Goal: Feedback & Contribution: Contribute content

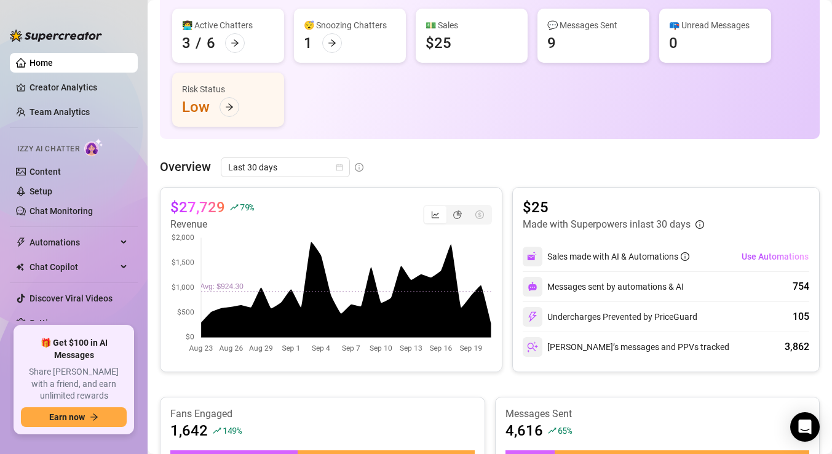
scroll to position [197, 0]
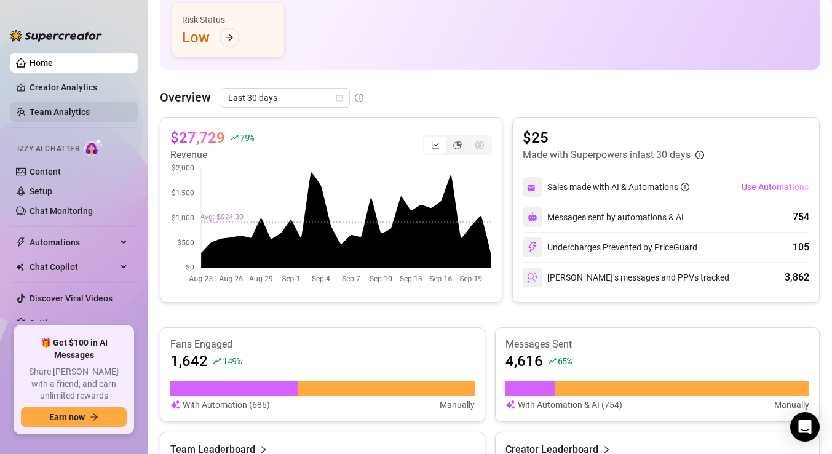
click at [90, 111] on link "Team Analytics" at bounding box center [60, 112] width 60 height 10
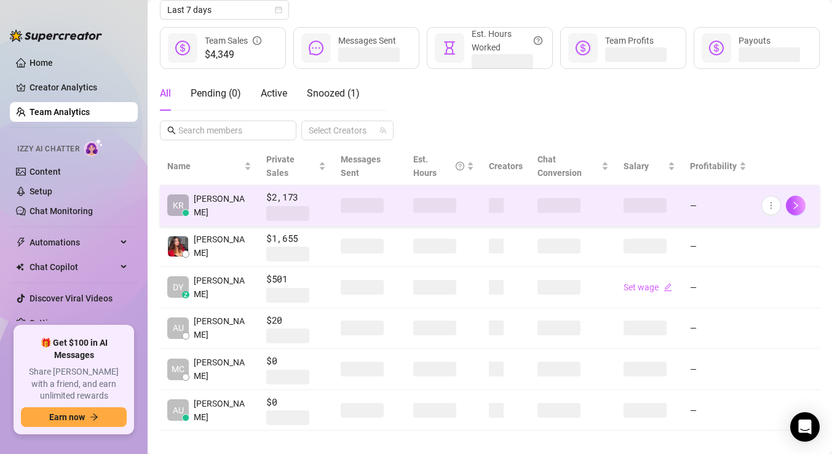
scroll to position [145, 0]
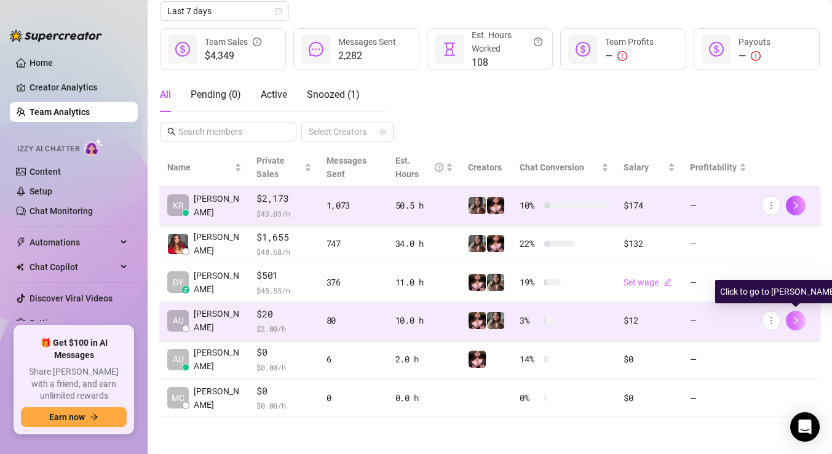
click at [800, 322] on icon "right" at bounding box center [796, 320] width 9 height 9
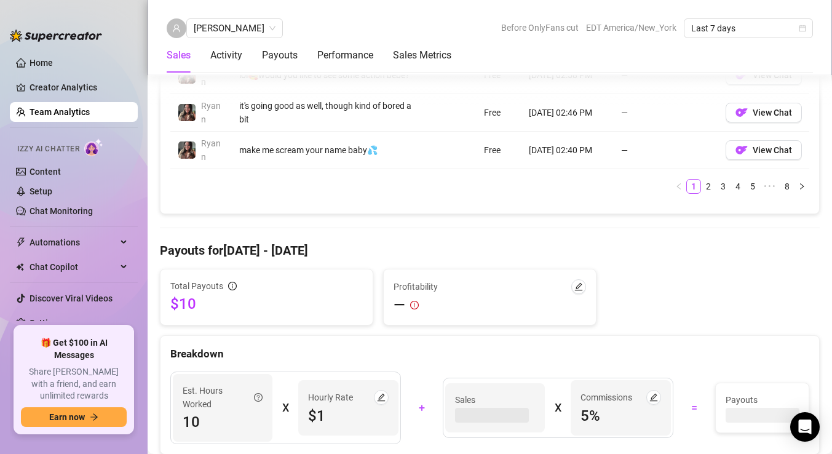
scroll to position [1209, 0]
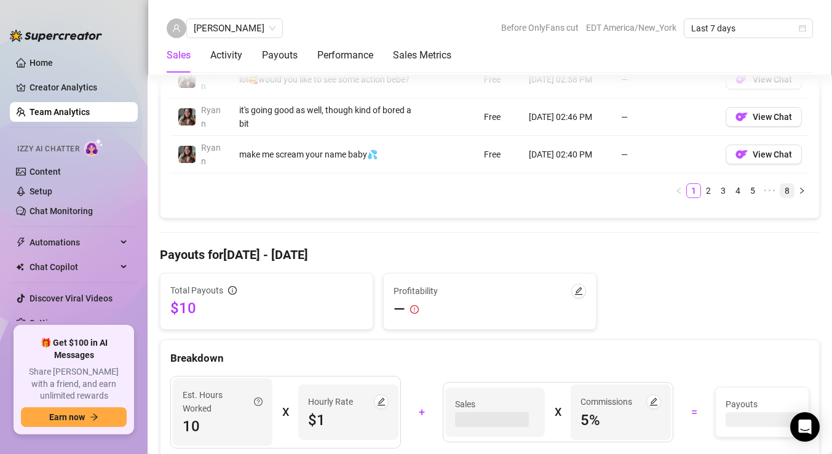
click at [787, 185] on link "8" at bounding box center [788, 191] width 14 height 14
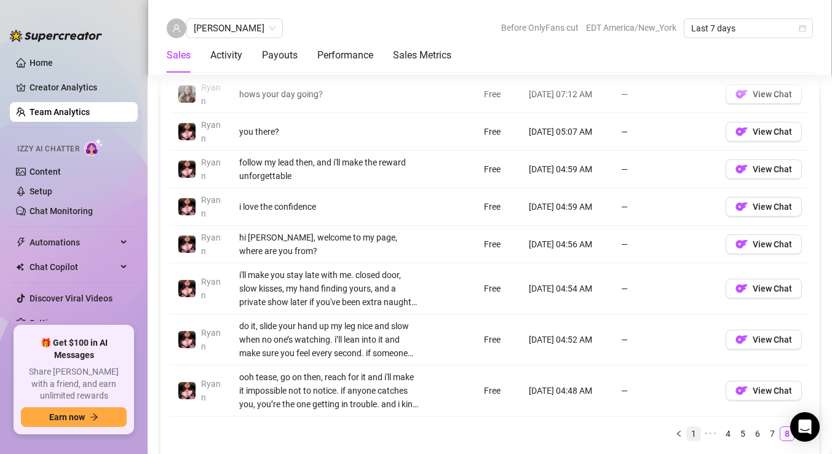
scroll to position [1013, 0]
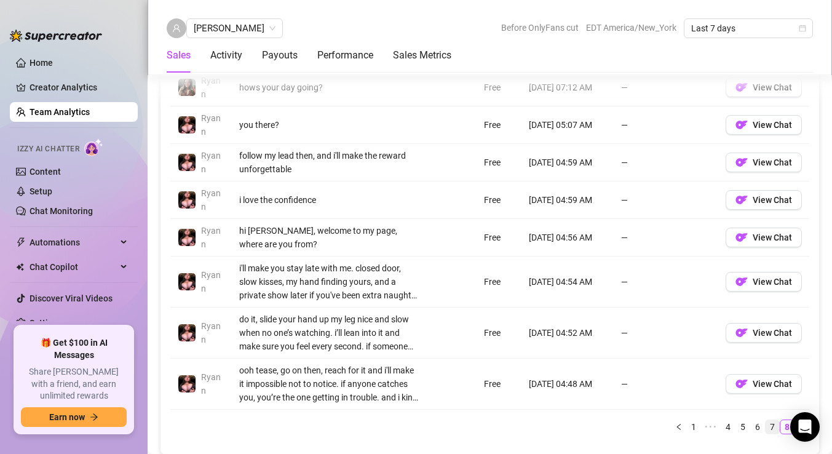
click at [774, 423] on link "7" at bounding box center [773, 427] width 14 height 14
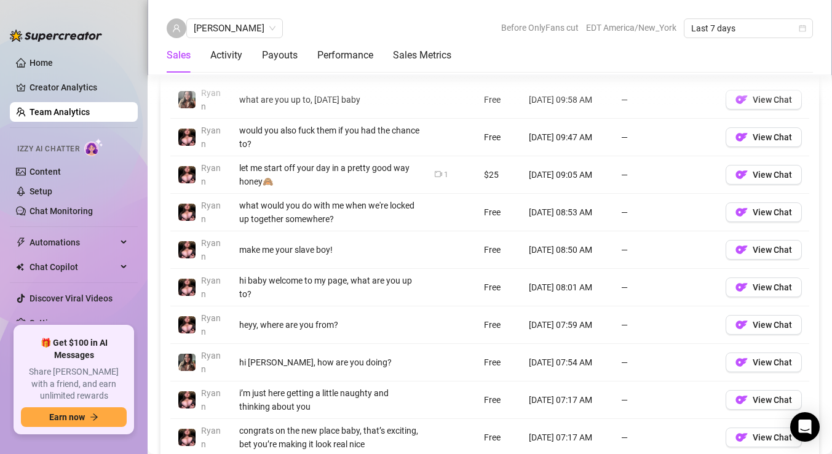
scroll to position [920, 0]
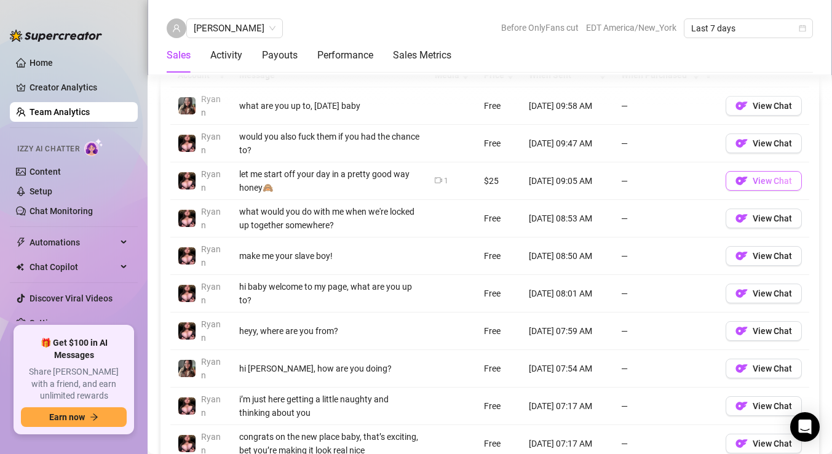
click at [786, 176] on span "View Chat" at bounding box center [772, 181] width 39 height 10
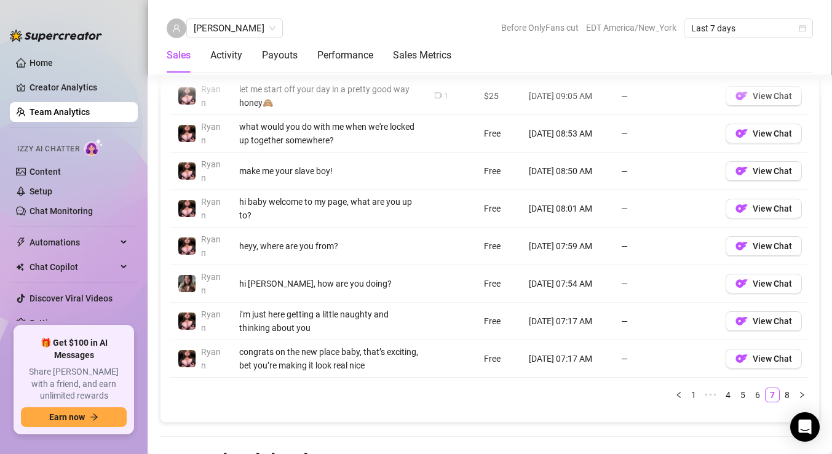
scroll to position [1006, 0]
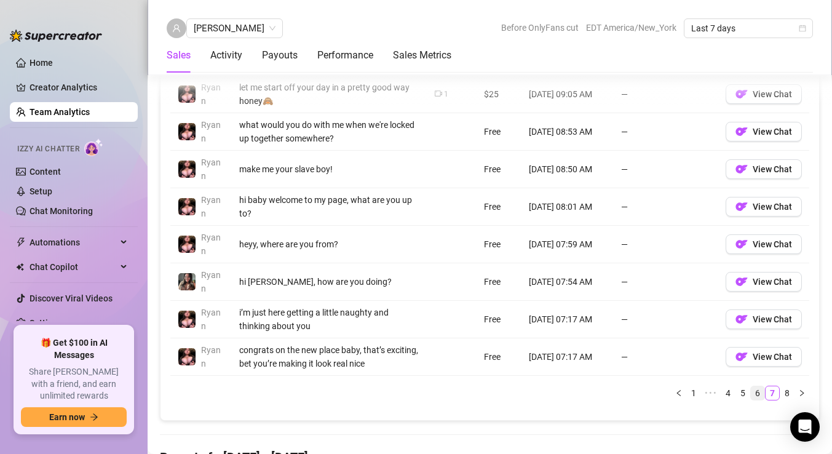
click at [758, 391] on link "6" at bounding box center [758, 393] width 14 height 14
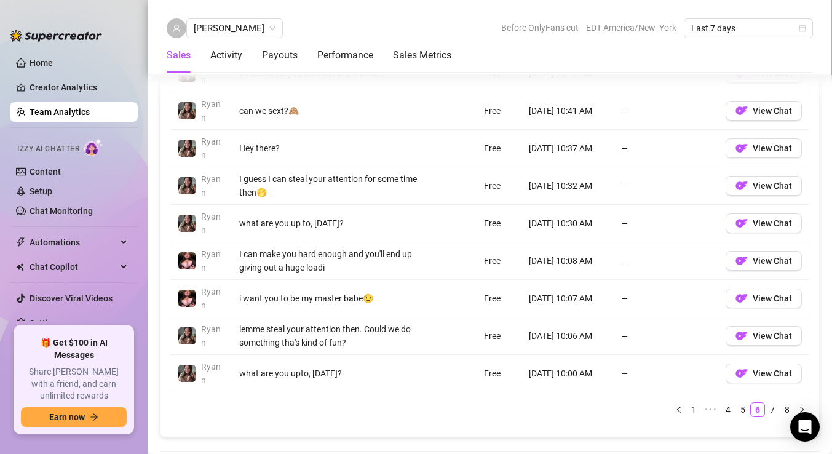
scroll to position [991, 0]
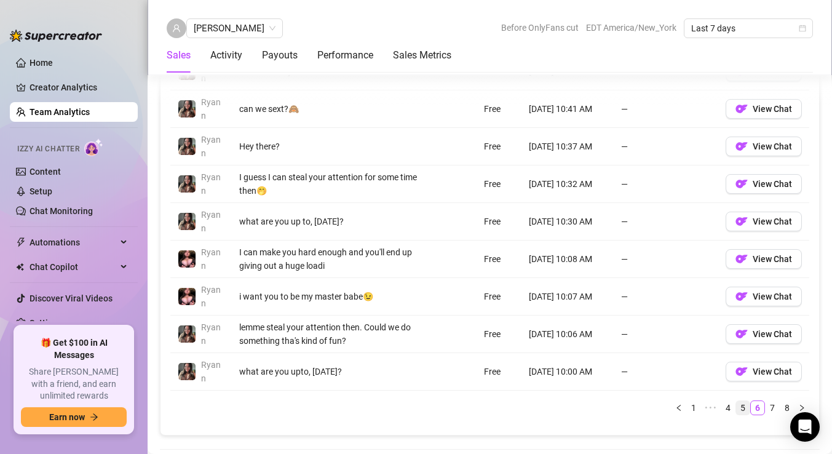
click at [747, 407] on link "5" at bounding box center [743, 408] width 14 height 14
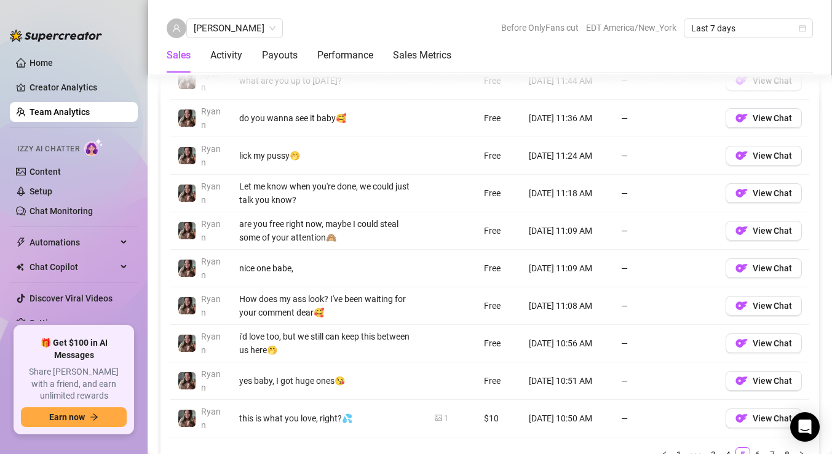
scroll to position [951, 0]
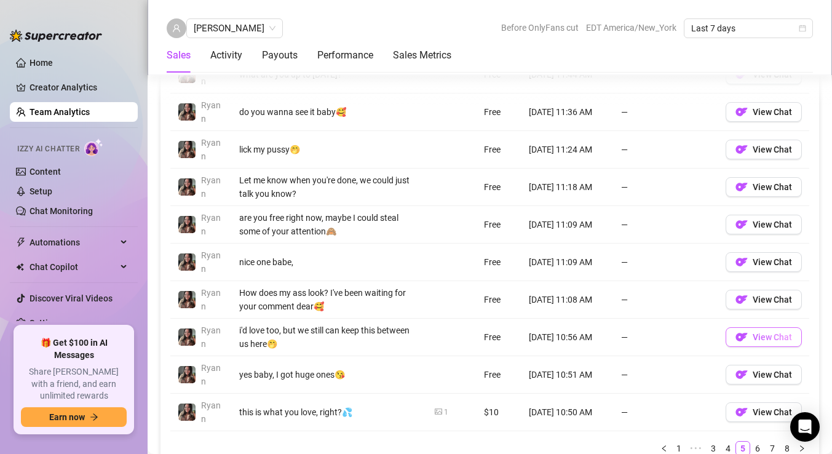
click at [765, 340] on span "View Chat" at bounding box center [772, 337] width 39 height 10
click at [752, 414] on button "View Chat" at bounding box center [764, 412] width 76 height 20
click at [731, 448] on link "4" at bounding box center [728, 449] width 14 height 14
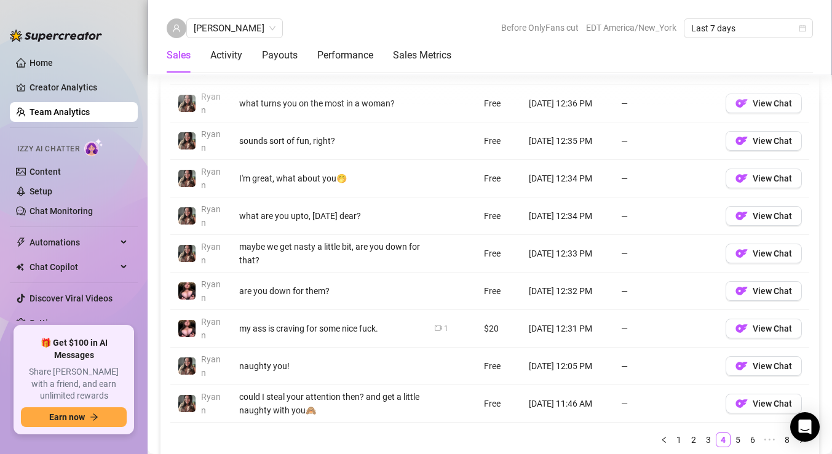
scroll to position [963, 0]
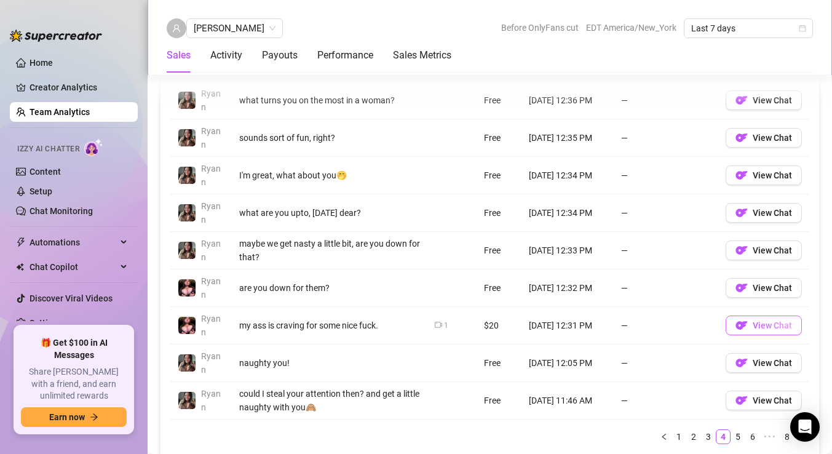
click at [742, 327] on img "button" at bounding box center [742, 325] width 12 height 12
click at [711, 437] on link "3" at bounding box center [709, 437] width 14 height 14
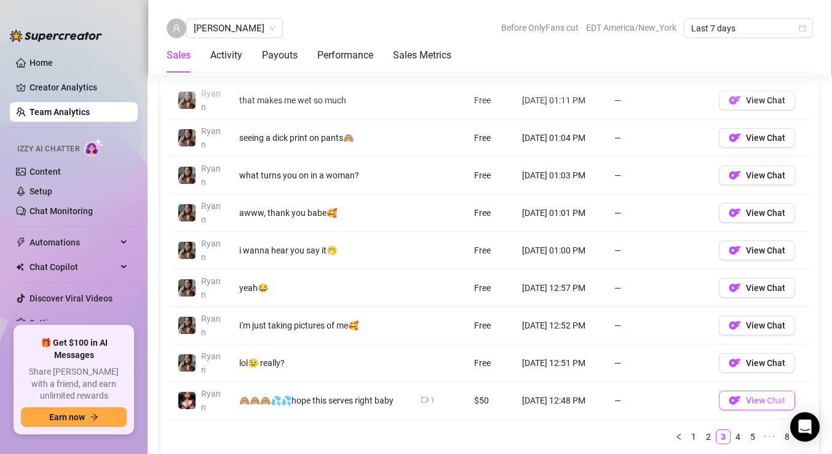
click at [765, 397] on span "View Chat" at bounding box center [765, 400] width 39 height 10
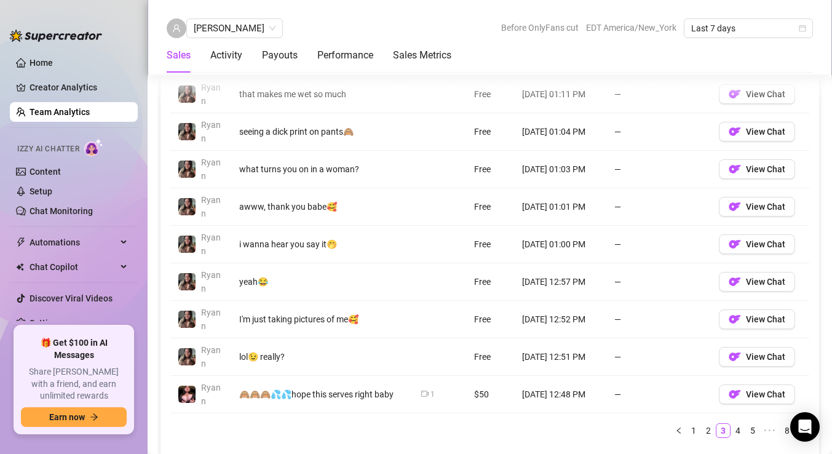
scroll to position [1003, 0]
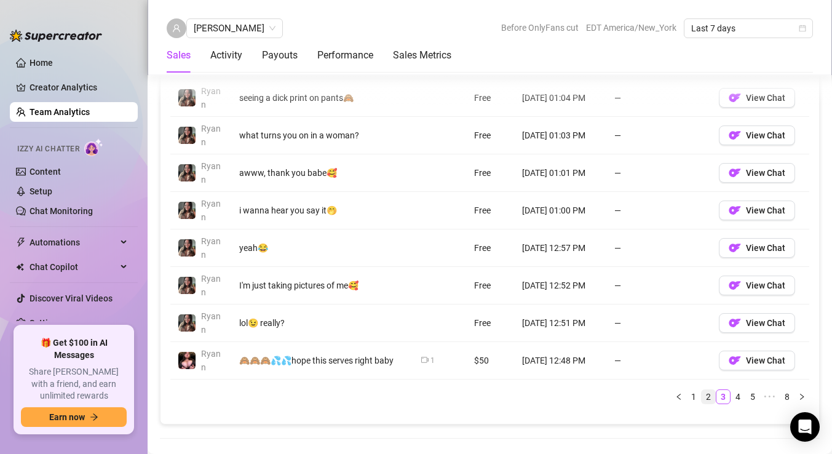
click at [707, 399] on link "2" at bounding box center [709, 397] width 14 height 14
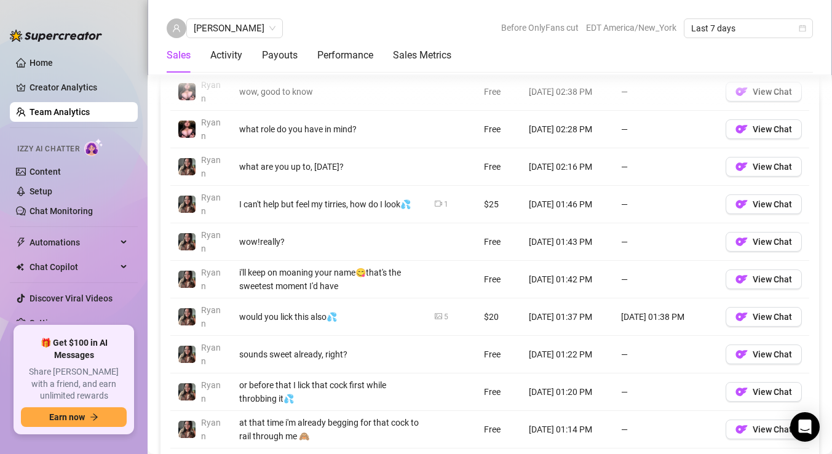
scroll to position [932, 0]
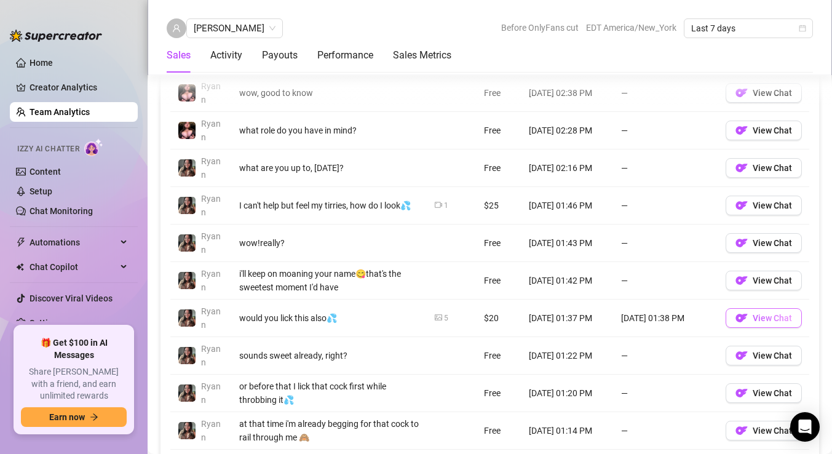
click at [752, 316] on button "View Chat" at bounding box center [764, 318] width 76 height 20
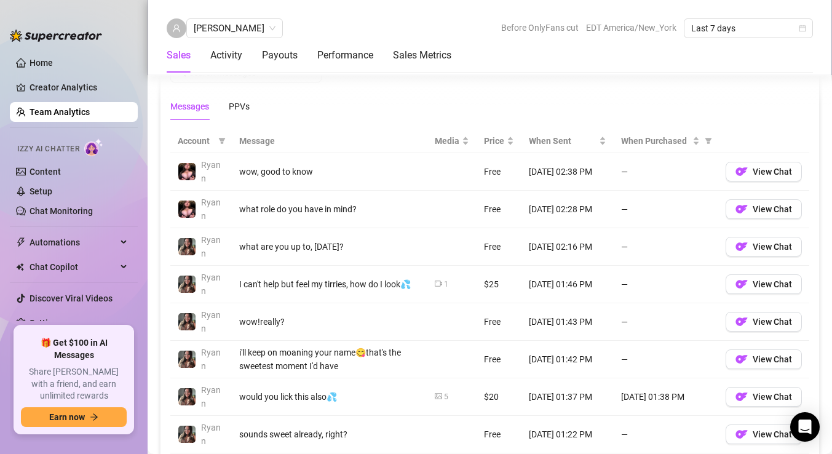
scroll to position [852, 0]
click at [758, 168] on span "View Chat" at bounding box center [772, 173] width 39 height 10
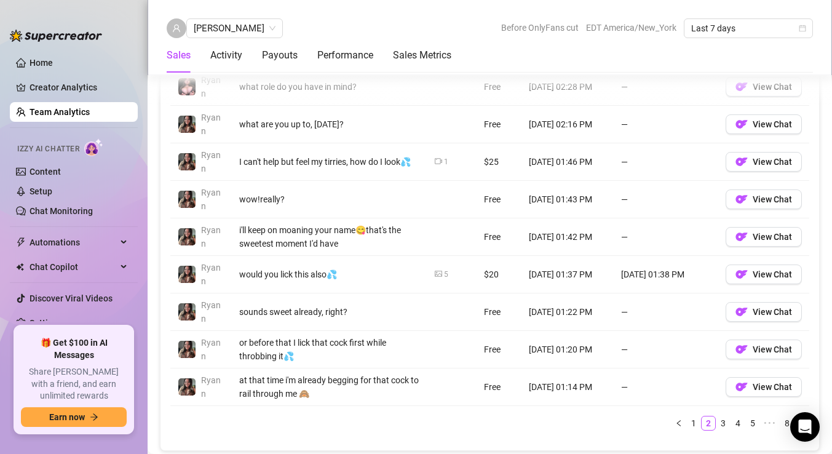
scroll to position [979, 0]
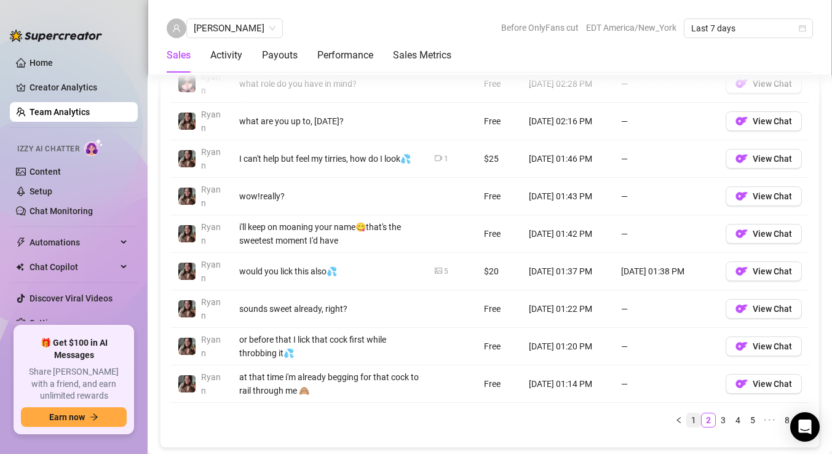
click at [697, 418] on link "1" at bounding box center [694, 420] width 14 height 14
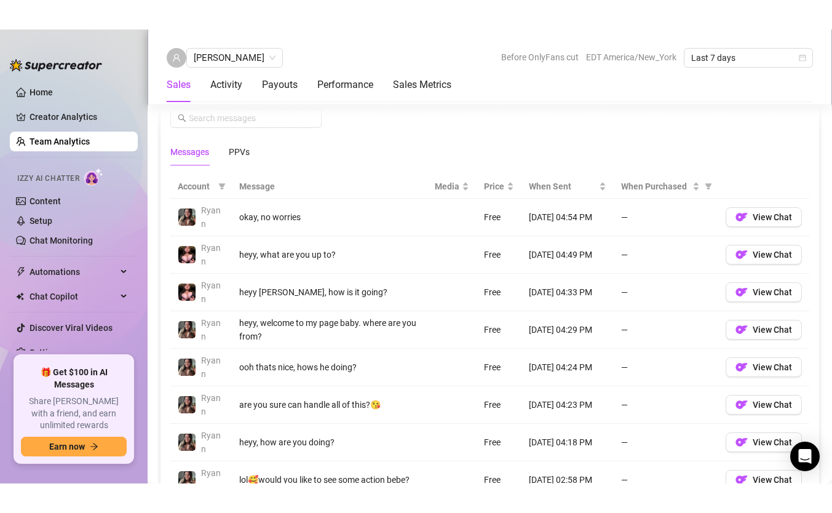
scroll to position [835, 0]
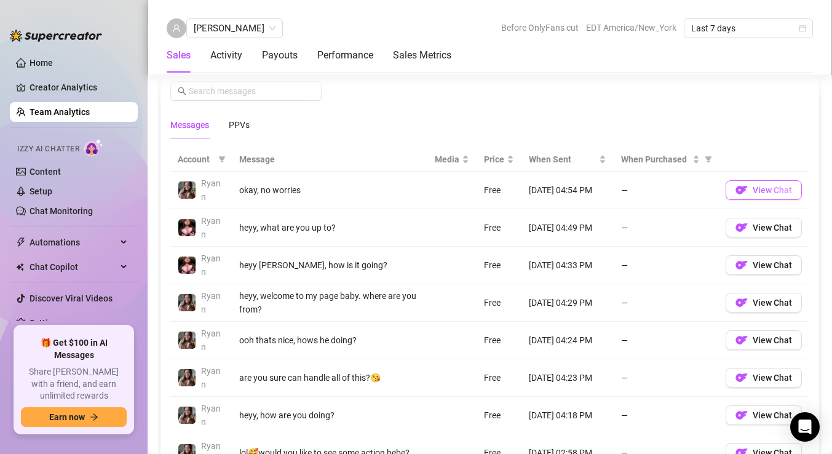
click at [791, 192] on span "View Chat" at bounding box center [772, 190] width 39 height 10
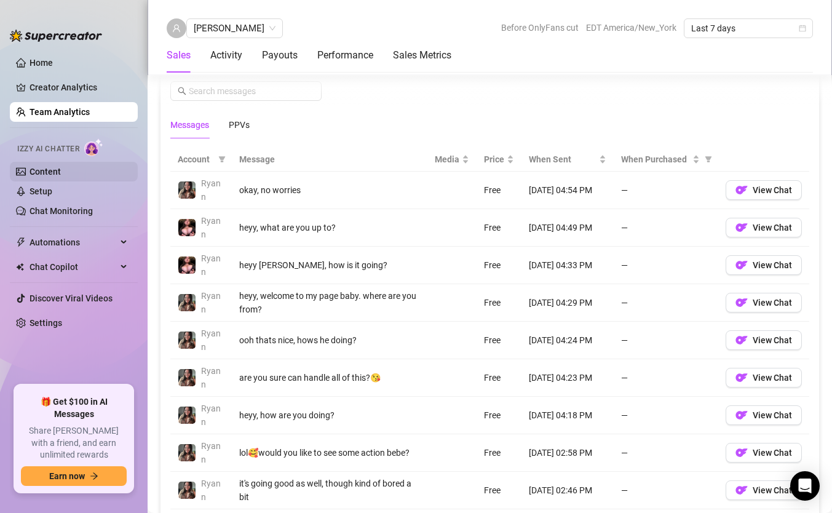
click at [61, 173] on link "Content" at bounding box center [45, 172] width 31 height 10
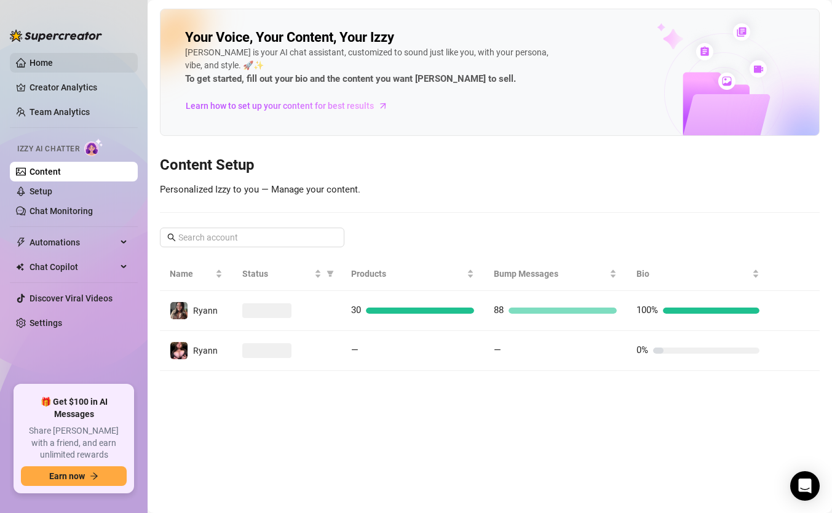
click at [53, 58] on link "Home" at bounding box center [41, 63] width 23 height 10
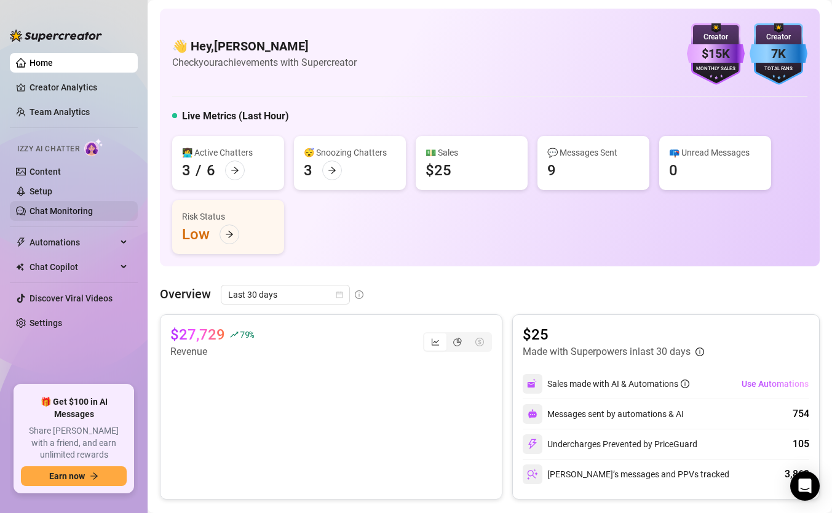
click at [73, 206] on link "Chat Monitoring" at bounding box center [61, 211] width 63 height 10
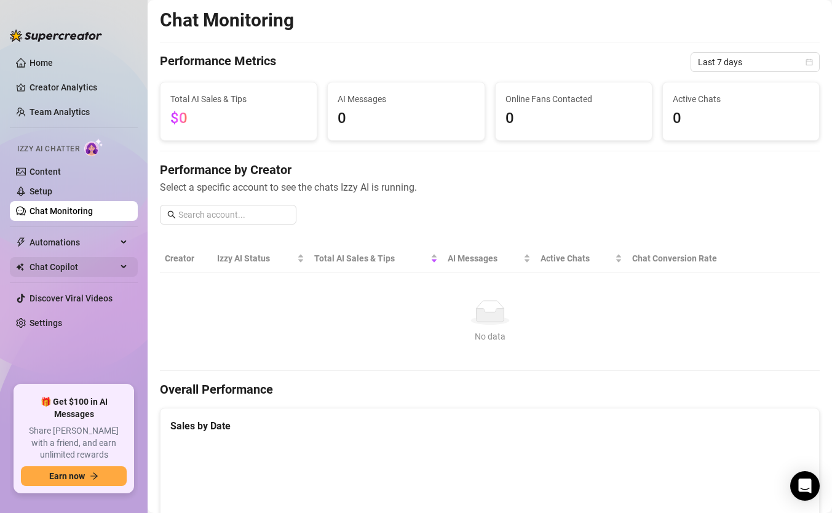
click at [73, 268] on span "Chat Copilot" at bounding box center [73, 267] width 87 height 20
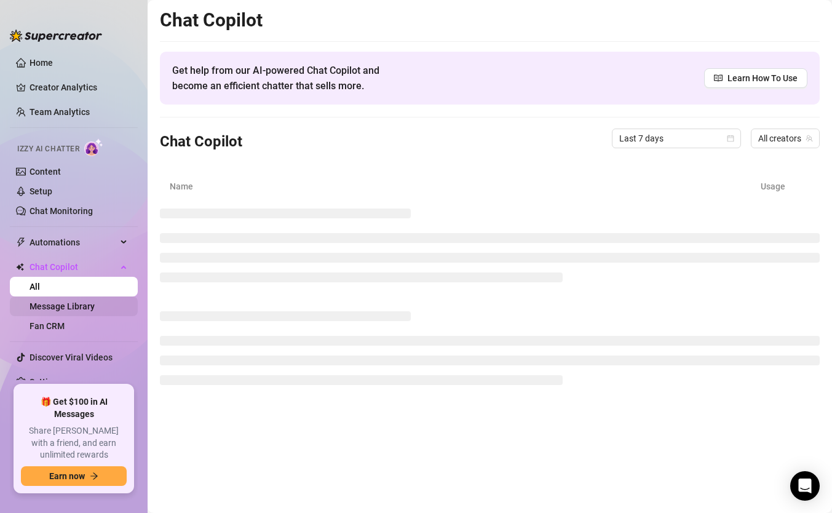
click at [75, 311] on link "Message Library" at bounding box center [62, 306] width 65 height 10
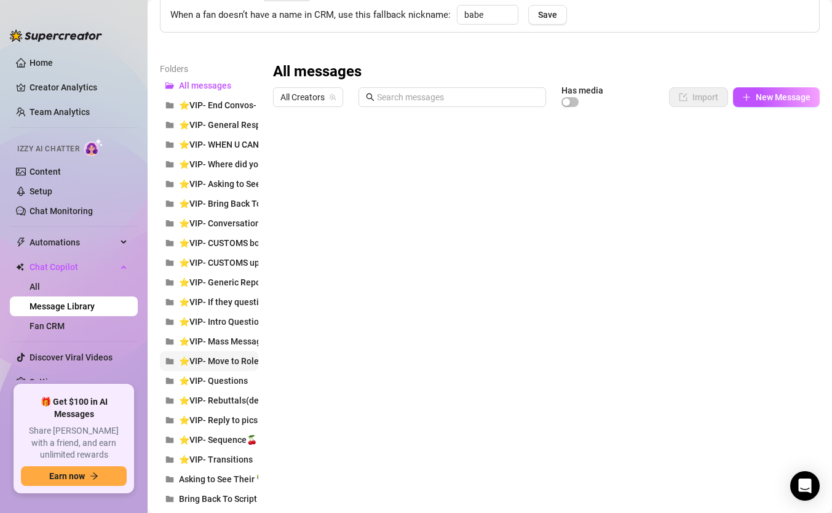
scroll to position [113, 0]
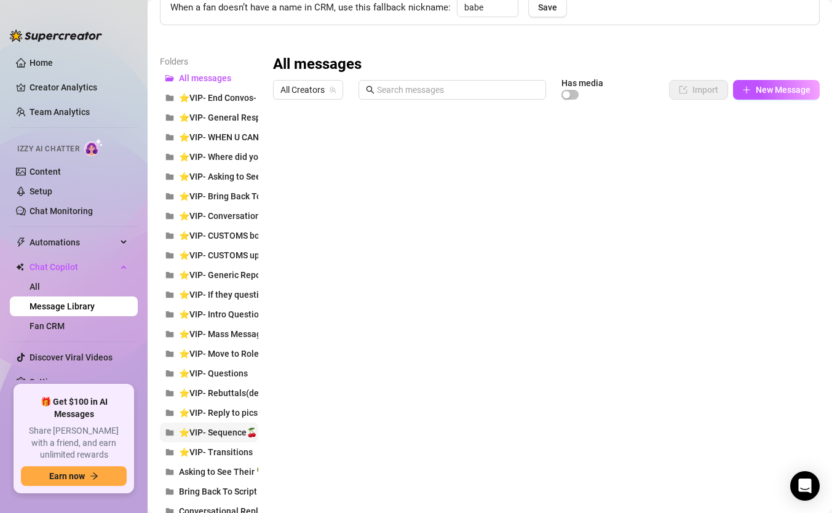
click at [237, 434] on span "⭐VIP- Sequence🍒" at bounding box center [218, 432] width 78 height 10
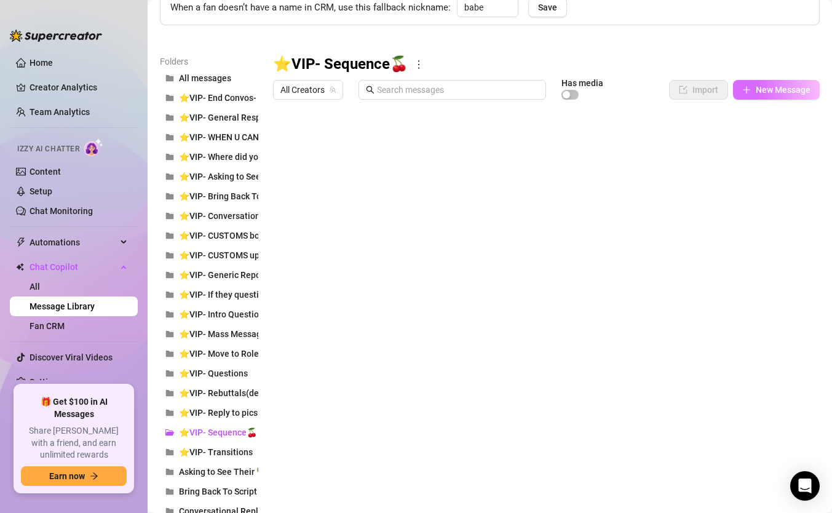
click at [781, 90] on span "New Message" at bounding box center [783, 90] width 55 height 10
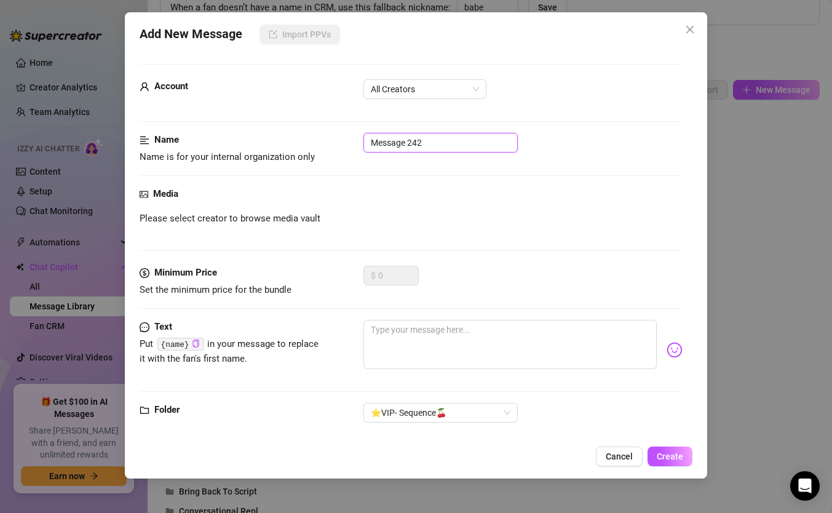
drag, startPoint x: 443, startPoint y: 139, endPoint x: 377, endPoint y: 143, distance: 66.5
click at [377, 143] on input "Message 242" at bounding box center [440, 143] width 154 height 20
click at [431, 95] on span "All Creators" at bounding box center [425, 89] width 108 height 18
type input "M4"
click at [466, 190] on div "Media" at bounding box center [411, 194] width 543 height 15
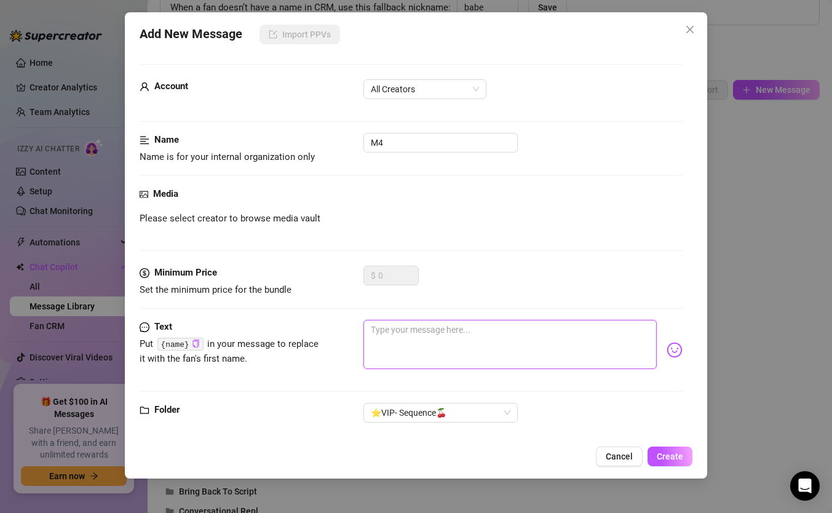
click at [405, 337] on textarea at bounding box center [509, 344] width 293 height 49
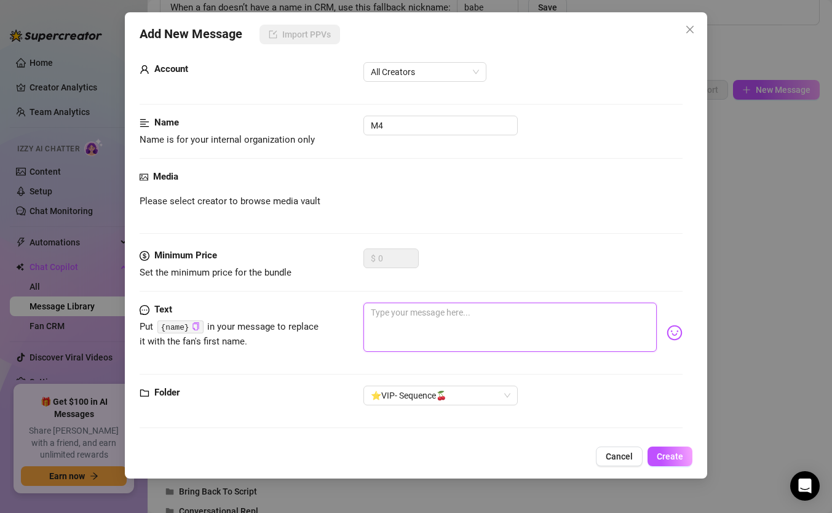
scroll to position [0, 0]
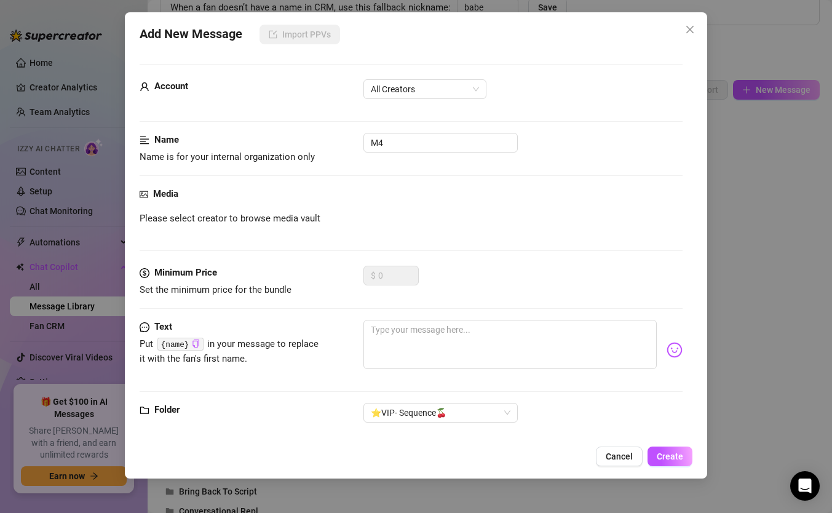
click at [340, 218] on div "Please select creator to browse media vault" at bounding box center [411, 219] width 543 height 15
click at [269, 223] on span "Please select creator to browse media vault" at bounding box center [230, 219] width 181 height 15
click at [250, 193] on div "Media" at bounding box center [411, 194] width 543 height 15
click at [344, 196] on div "Media" at bounding box center [411, 194] width 543 height 15
click at [464, 199] on div "Media" at bounding box center [411, 194] width 543 height 15
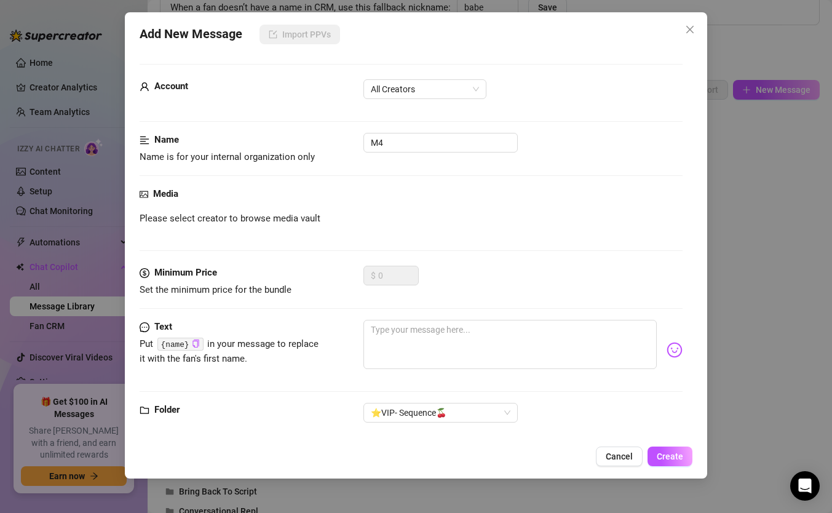
click at [505, 231] on div "Media Please select creator to browse media vault" at bounding box center [411, 226] width 543 height 79
click at [603, 186] on div "Name Name is for your internal organization only M4" at bounding box center [411, 160] width 543 height 54
click at [695, 30] on span "Close" at bounding box center [690, 30] width 20 height 10
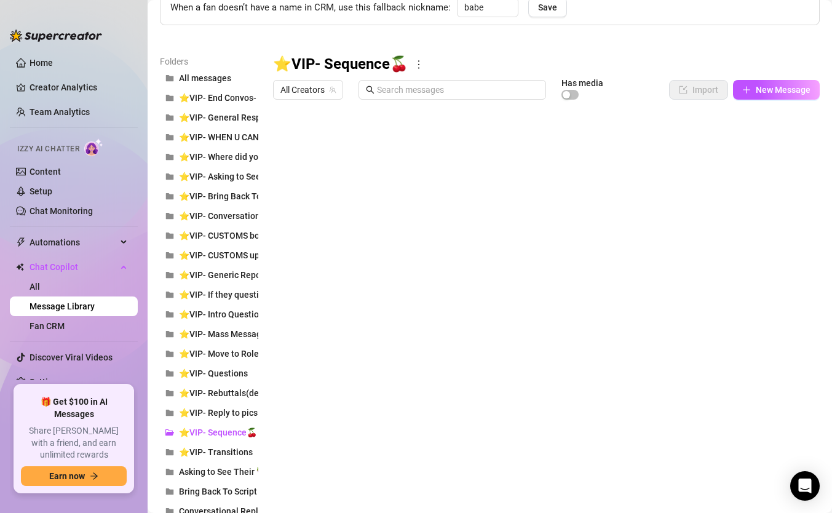
click at [418, 64] on icon "more" at bounding box center [418, 64] width 1 height 9
click at [441, 87] on link "Rename" at bounding box center [438, 85] width 45 height 10
click at [432, 38] on div "Personalize your messages with {name} Insert the placeholder {name} in your mes…" at bounding box center [490, 403] width 660 height 926
click at [326, 246] on div at bounding box center [546, 242] width 547 height 274
click at [314, 242] on div at bounding box center [546, 242] width 547 height 274
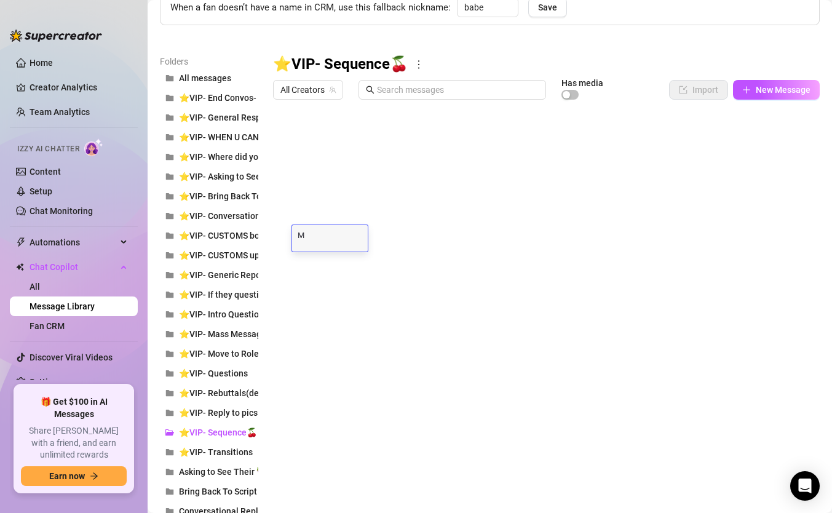
type textarea "M4"
click at [314, 216] on div at bounding box center [546, 242] width 547 height 274
type textarea "M5"
click at [400, 447] on div "Folders All messages ⭐VIP- End Convos- No Money ⭐VIP- General Response Pushing …" at bounding box center [490, 460] width 660 height 811
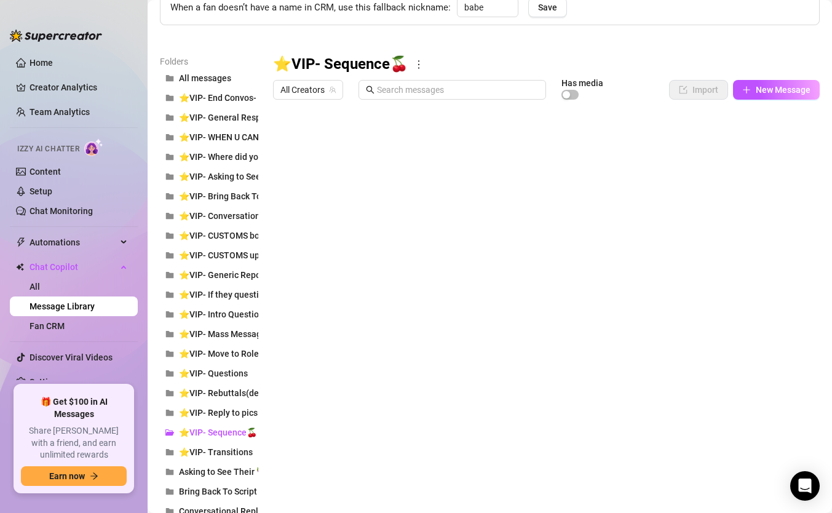
drag, startPoint x: 554, startPoint y: 237, endPoint x: 543, endPoint y: 290, distance: 53.3
click at [543, 290] on div at bounding box center [546, 242] width 547 height 274
drag, startPoint x: 277, startPoint y: 216, endPoint x: 278, endPoint y: 242, distance: 25.8
click at [278, 242] on div at bounding box center [546, 242] width 547 height 274
click at [419, 450] on div "Folders All messages ⭐VIP- End Convos- No Money ⭐VIP- General Response Pushing …" at bounding box center [490, 460] width 660 height 811
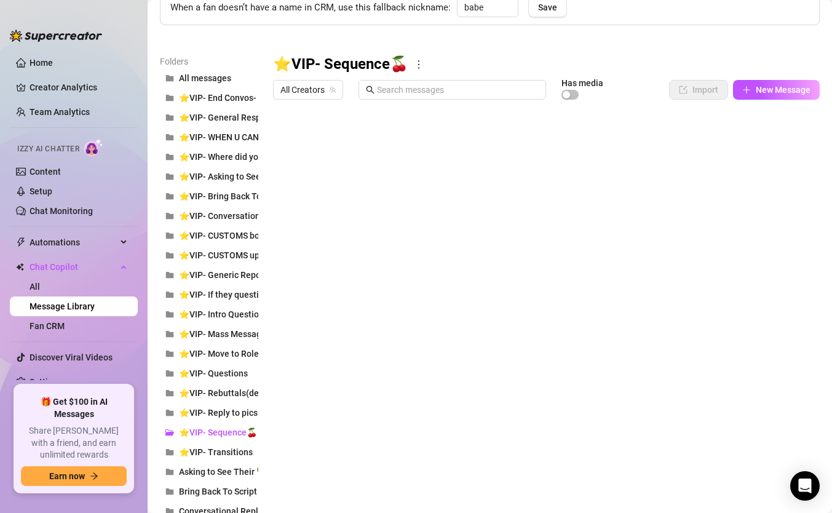
click at [739, 218] on div at bounding box center [546, 242] width 547 height 274
click at [738, 213] on div at bounding box center [546, 242] width 547 height 274
type textarea "22"
click at [742, 235] on div at bounding box center [546, 242] width 547 height 274
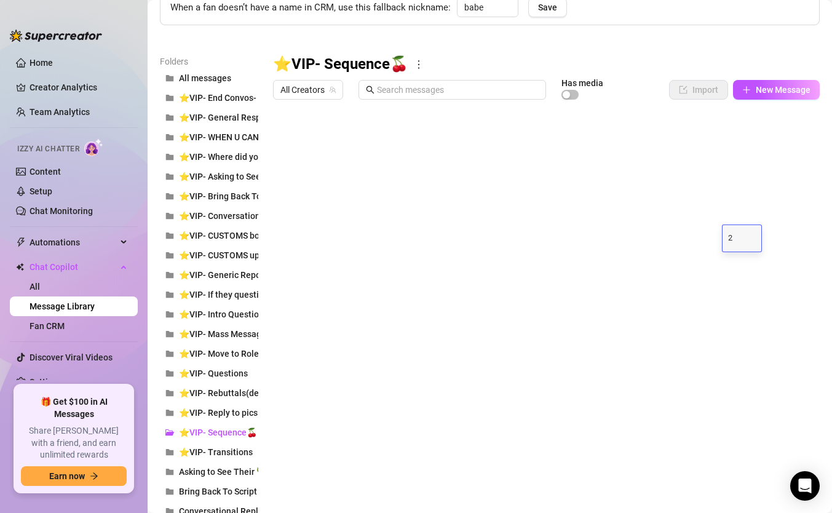
type textarea "29"
click at [644, 443] on div "Folders All messages ⭐VIP- End Convos- No Money ⭐VIP- General Response Pushing …" at bounding box center [490, 460] width 660 height 811
click at [240, 97] on span "⭐VIP- End Convos- No Money" at bounding box center [238, 98] width 119 height 10
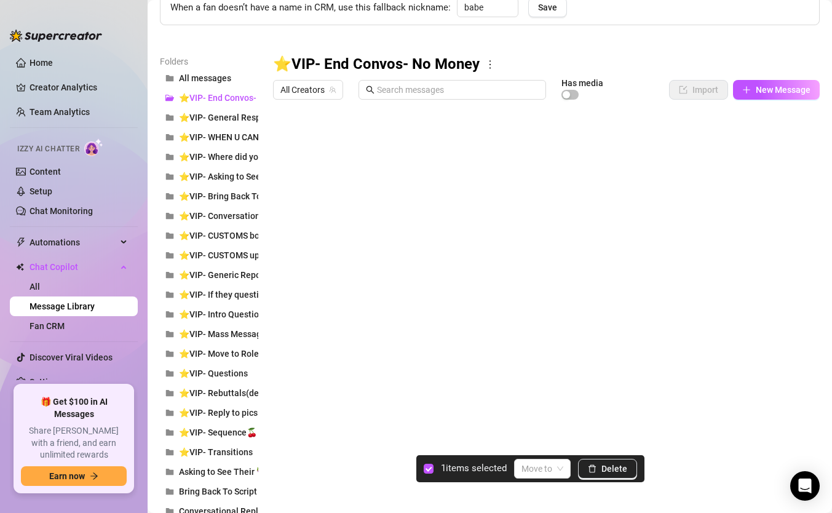
click at [282, 138] on div at bounding box center [546, 242] width 547 height 274
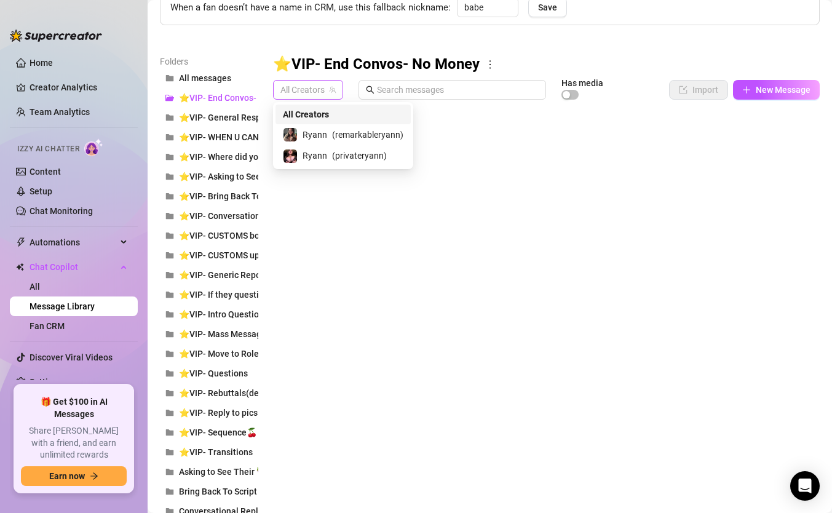
click at [328, 89] on span "All Creators" at bounding box center [307, 90] width 55 height 18
click at [348, 157] on span "( privateryann )" at bounding box center [359, 156] width 55 height 14
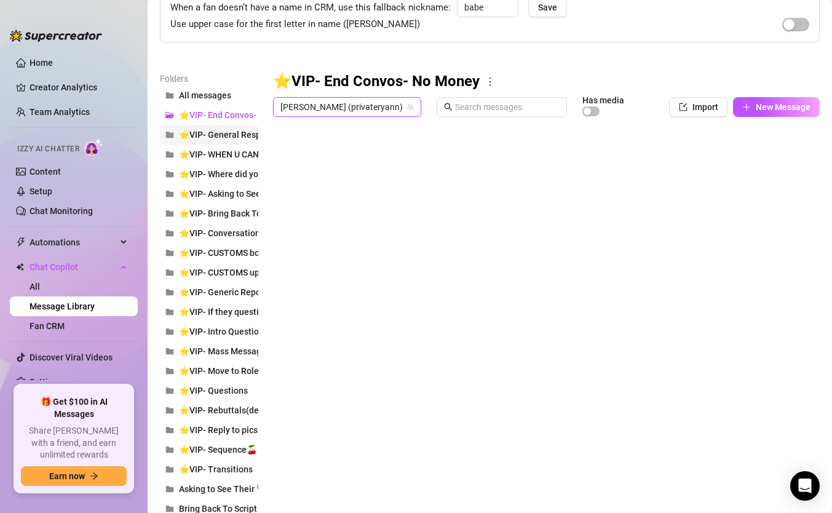
click at [241, 133] on span "⭐VIP- General Response Pushing to Script" at bounding box center [263, 135] width 169 height 10
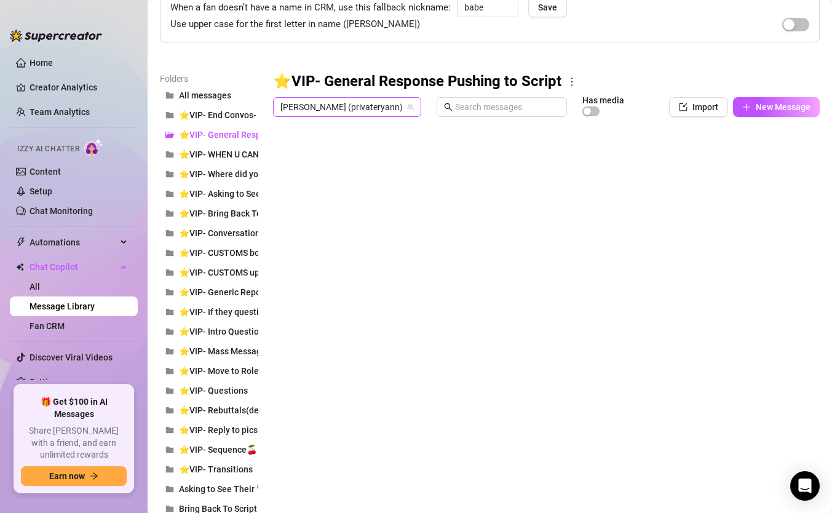
click at [328, 108] on span "Ryann (privateryann)" at bounding box center [346, 107] width 133 height 18
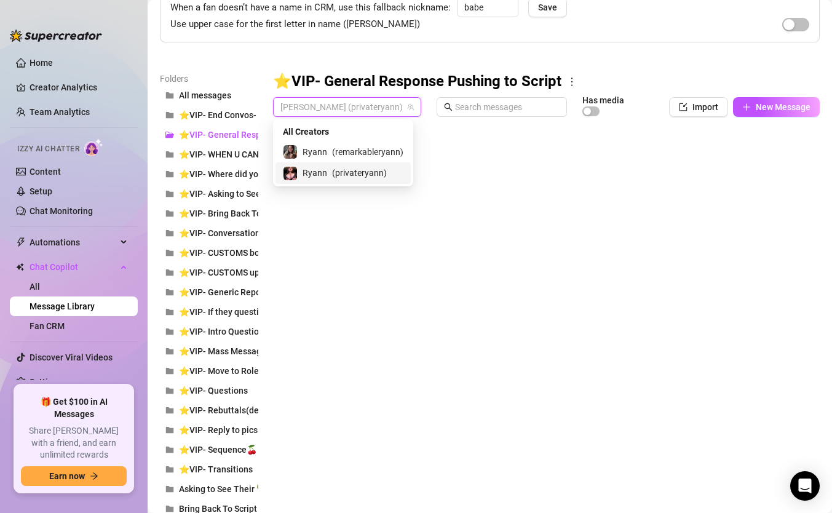
click at [349, 170] on span "( privateryann )" at bounding box center [359, 173] width 55 height 14
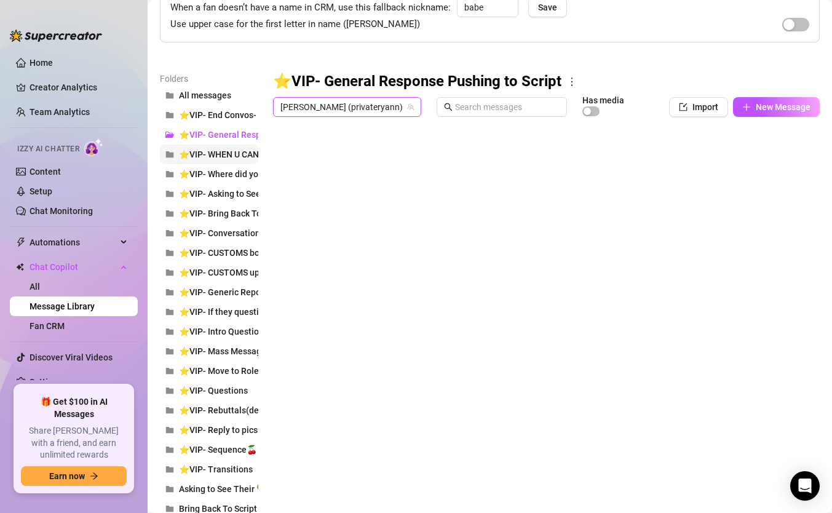
click at [240, 149] on span "⭐VIP- WHEN U CAN'T FIND A RESPONSE/DON'T KNOW WHAT ONE TO CLICK" at bounding box center [329, 154] width 300 height 10
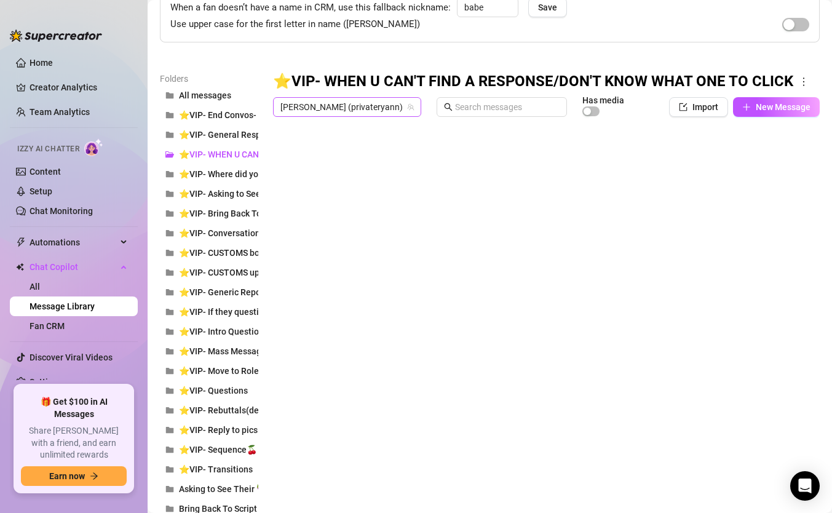
click at [327, 111] on span "Ryann (privateryann)" at bounding box center [346, 107] width 133 height 18
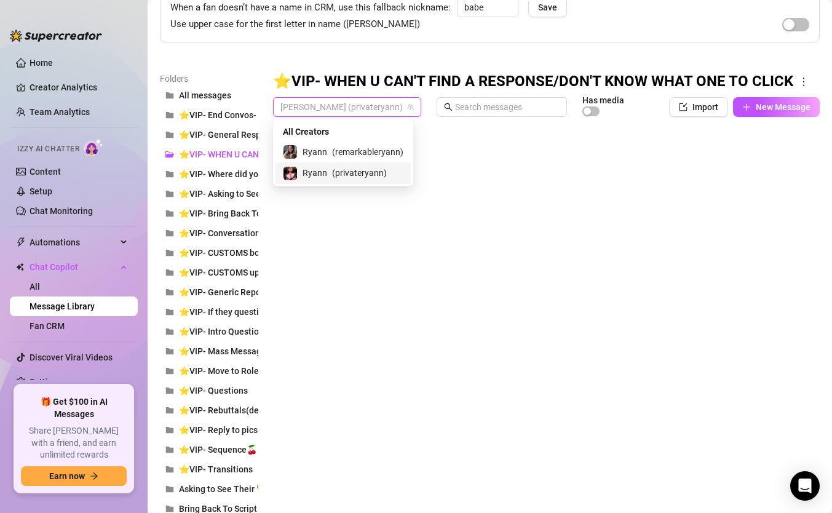
click at [351, 170] on span "( privateryann )" at bounding box center [359, 173] width 55 height 14
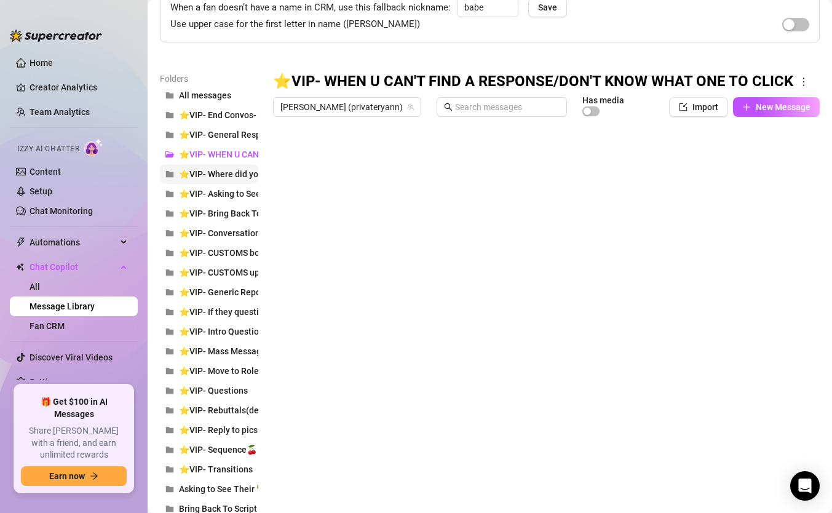
click at [247, 176] on span "⭐VIP- Where did you go?" at bounding box center [229, 174] width 100 height 10
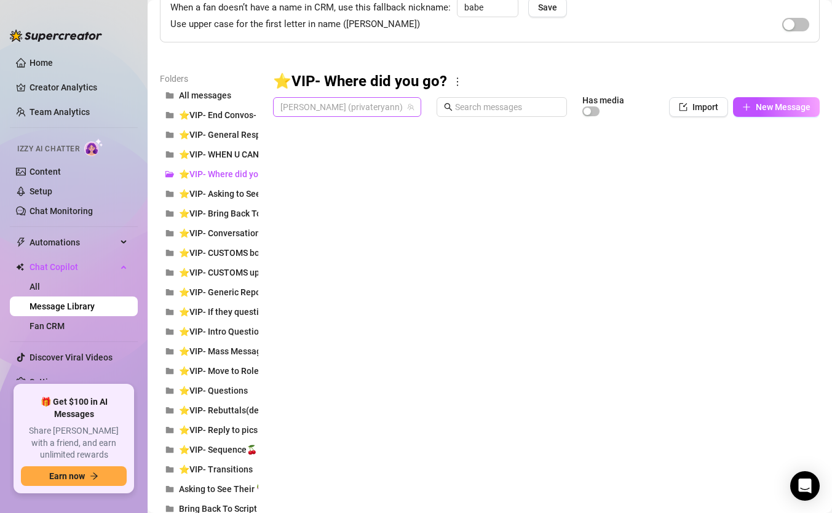
click at [326, 110] on span "Ryann (privateryann)" at bounding box center [346, 107] width 133 height 18
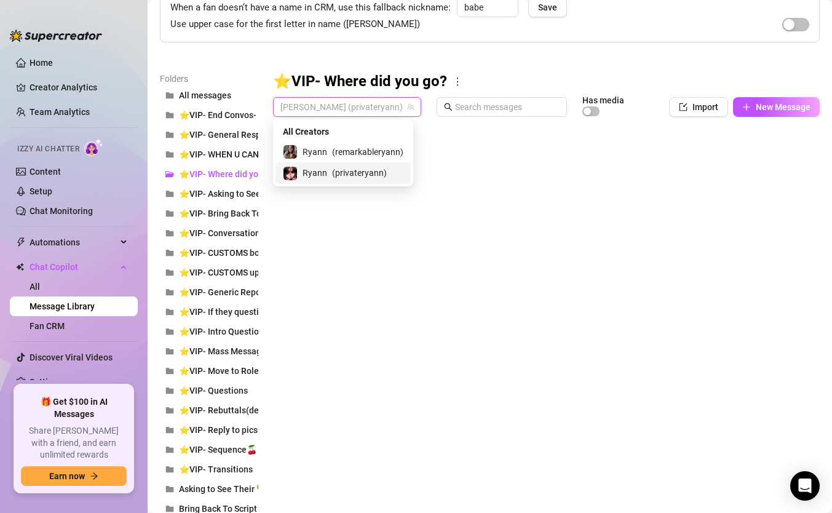
click at [359, 175] on span "( privateryann )" at bounding box center [359, 173] width 55 height 14
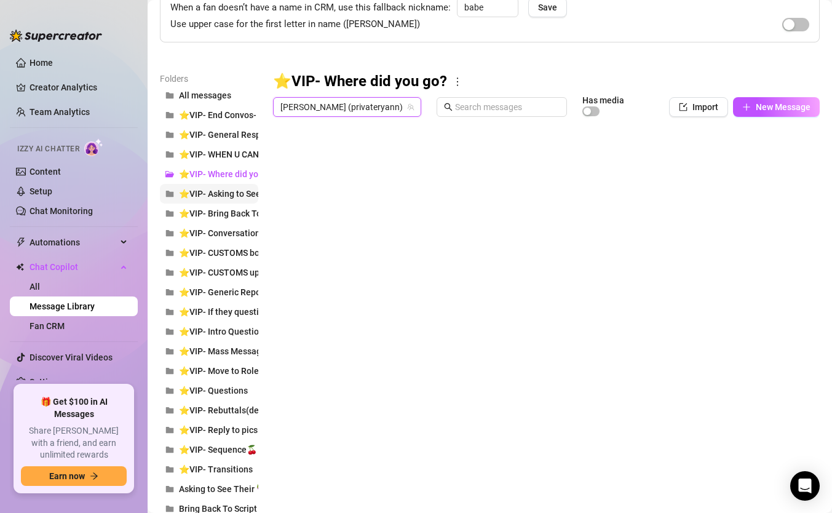
click at [245, 194] on span "⭐VIP- Asking to See Their 🍆" at bounding box center [237, 194] width 117 height 10
click at [332, 105] on span "Ryann (privateryann)" at bounding box center [346, 107] width 133 height 18
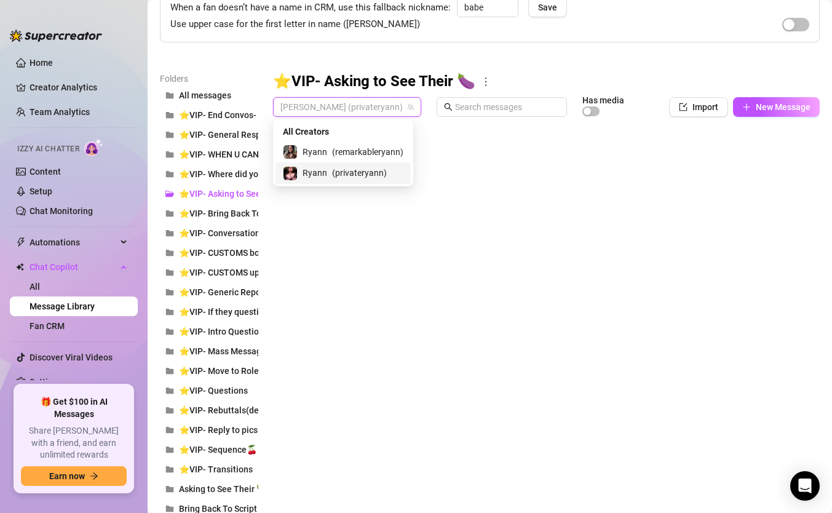
click at [357, 168] on span "( privateryann )" at bounding box center [359, 173] width 55 height 14
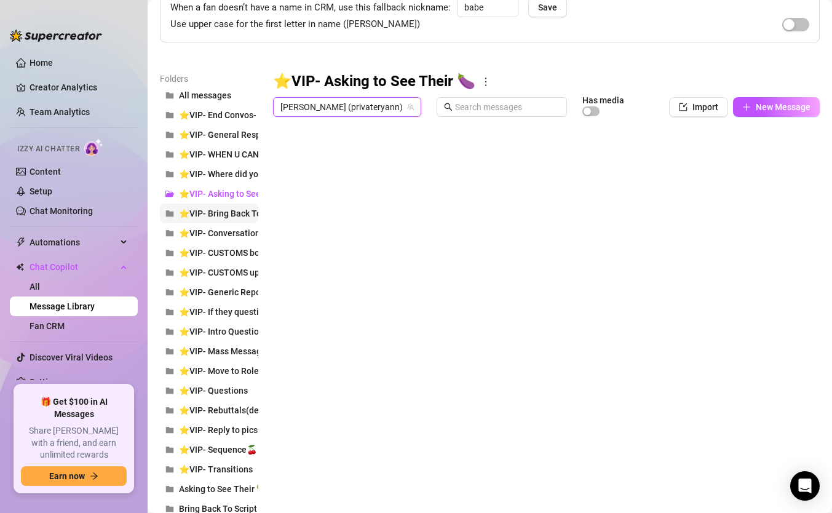
click at [242, 212] on span "⭐VIP- Bring Back To Script" at bounding box center [232, 214] width 107 height 10
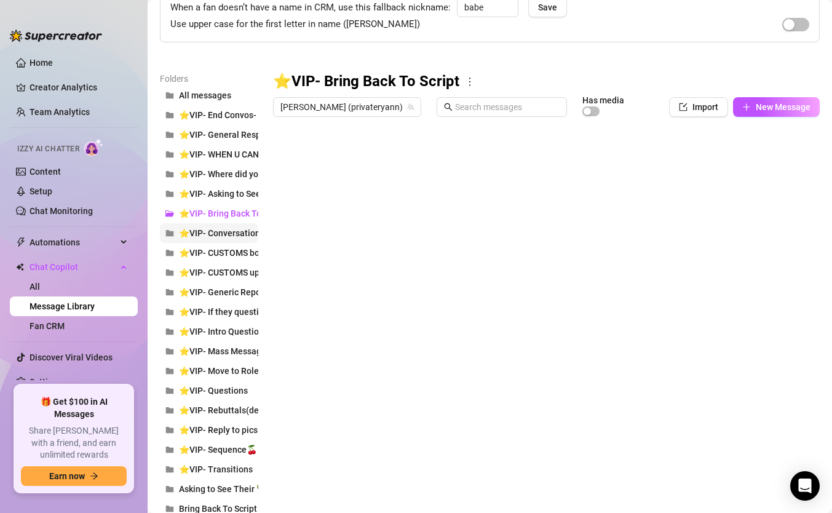
click at [252, 235] on span "⭐VIP- Conversational Replies "hey, what's up, how are you"" at bounding box center [294, 233] width 231 height 10
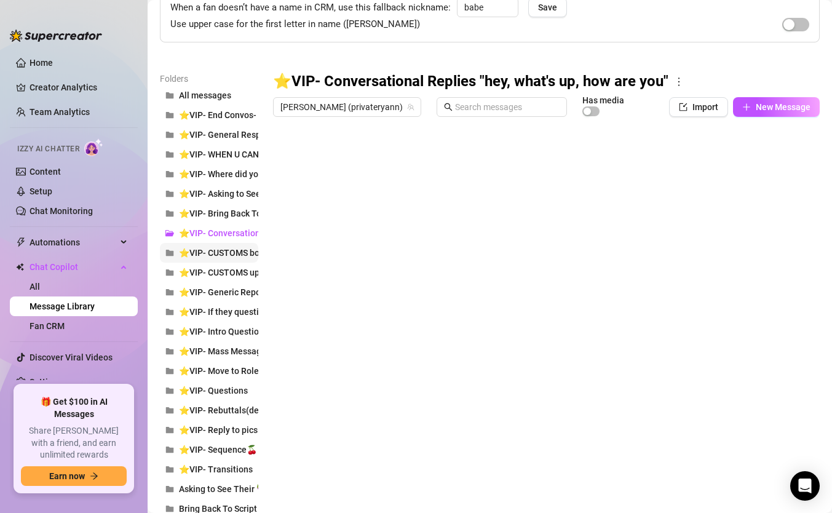
click at [244, 259] on button "⭐VIP- CUSTOMS bought and decline response" at bounding box center [209, 253] width 98 height 20
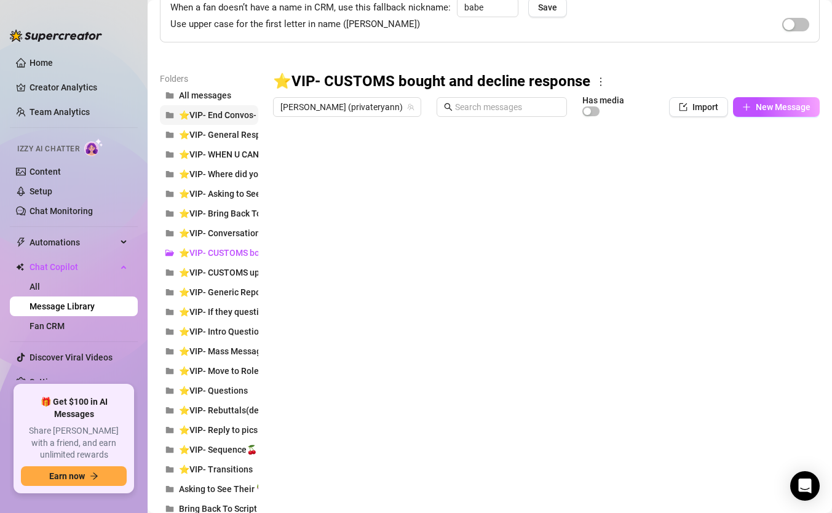
click at [236, 121] on button "⭐VIP- End Convos- No Money" at bounding box center [209, 115] width 98 height 20
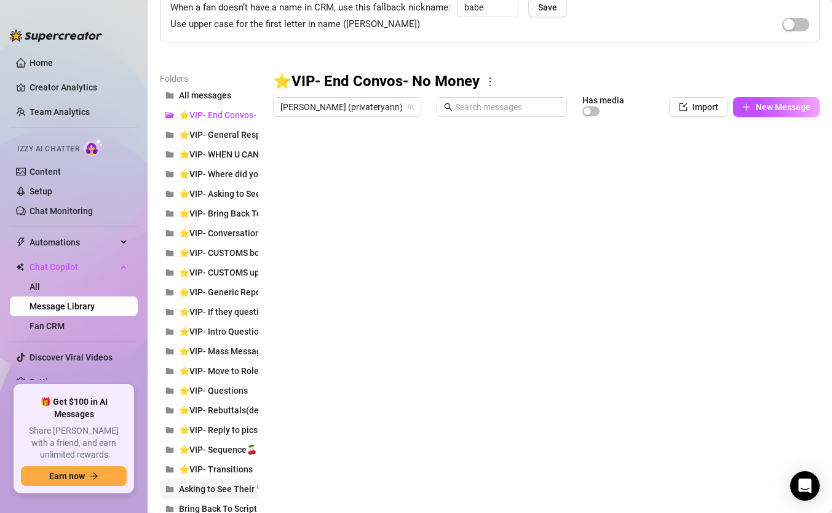
click at [231, 453] on span "Asking to See Their 🍆" at bounding box center [223, 489] width 88 height 10
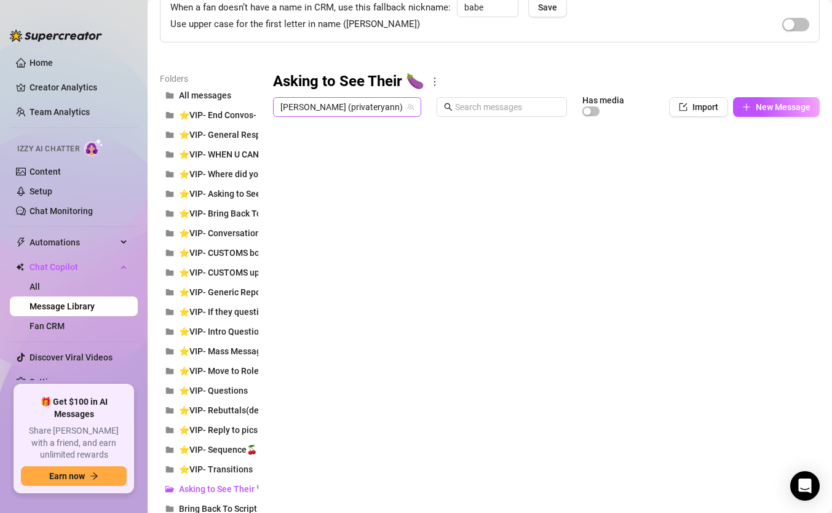
click at [357, 111] on span "Ryann (privateryann)" at bounding box center [346, 107] width 133 height 18
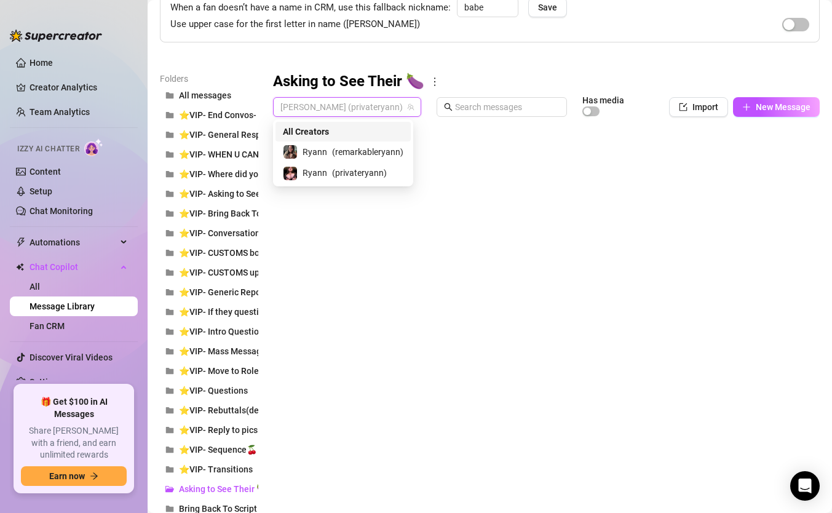
click at [347, 134] on div "All Creators" at bounding box center [343, 132] width 121 height 14
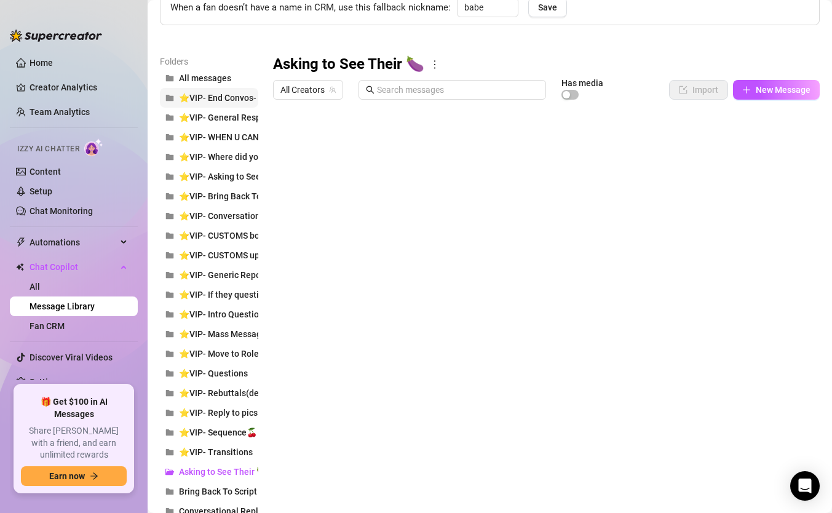
click at [239, 98] on span "⭐VIP- End Convos- No Money" at bounding box center [238, 98] width 119 height 10
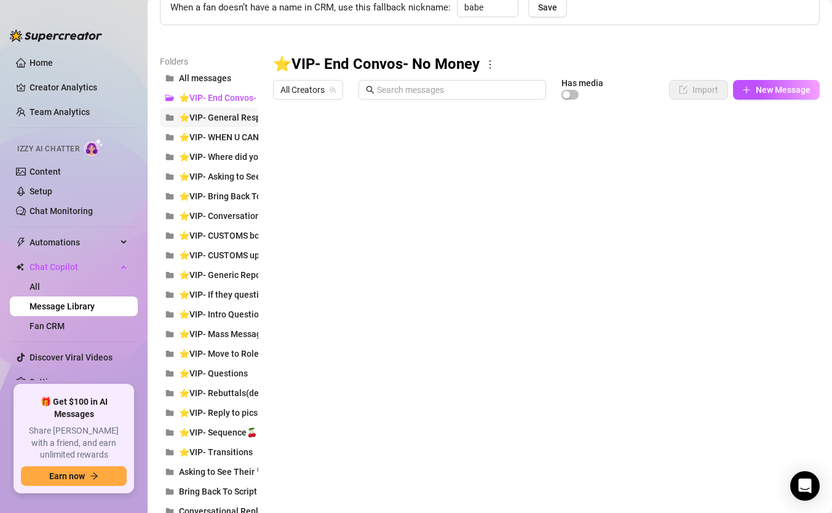
click at [232, 116] on span "⭐VIP- General Response Pushing to Script" at bounding box center [263, 118] width 169 height 10
click at [232, 139] on span "⭐VIP- WHEN U CAN'T FIND A RESPONSE/DON'T KNOW WHAT ONE TO CLICK" at bounding box center [329, 137] width 300 height 10
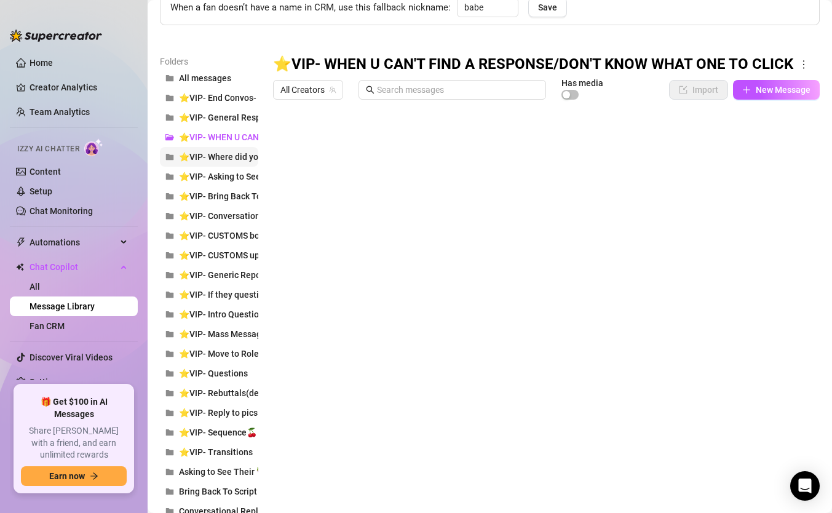
click at [232, 159] on span "⭐VIP- Where did you go?" at bounding box center [229, 157] width 100 height 10
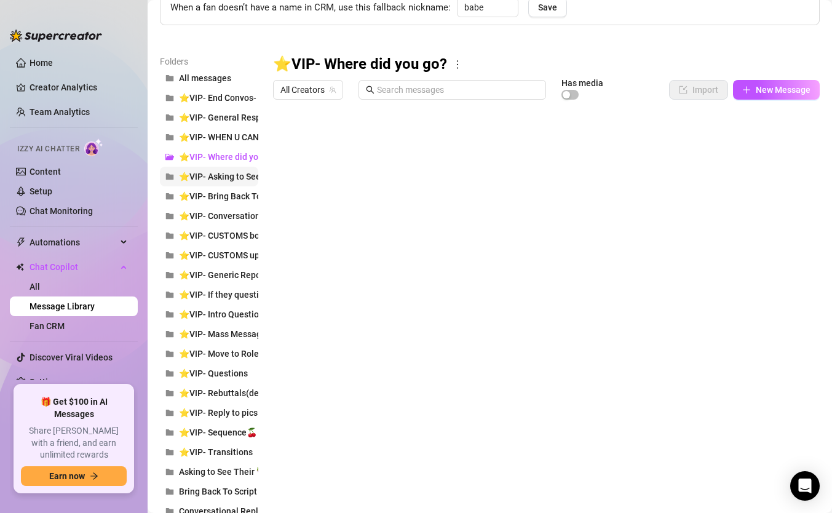
click at [233, 177] on span "⭐VIP- Asking to See Their 🍆" at bounding box center [237, 177] width 117 height 10
click at [232, 195] on span "⭐VIP- Bring Back To Script" at bounding box center [232, 196] width 107 height 10
click at [231, 215] on span "⭐VIP- Conversational Replies "hey, what's up, how are you"" at bounding box center [294, 216] width 231 height 10
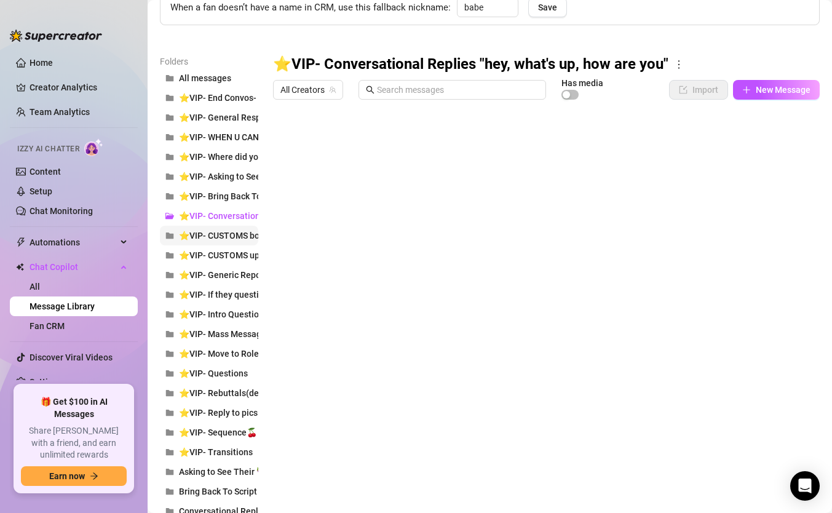
click at [231, 234] on span "⭐VIP- CUSTOMS bought and decline response" at bounding box center [271, 236] width 184 height 10
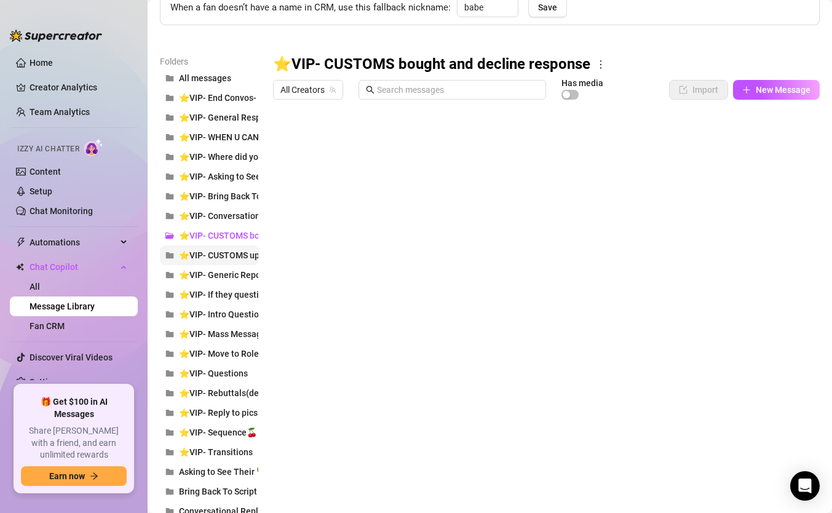
click at [233, 258] on span "⭐VIP- CUSTOMS upsell (if they ask or if they're demanding specific media" at bounding box center [324, 255] width 290 height 10
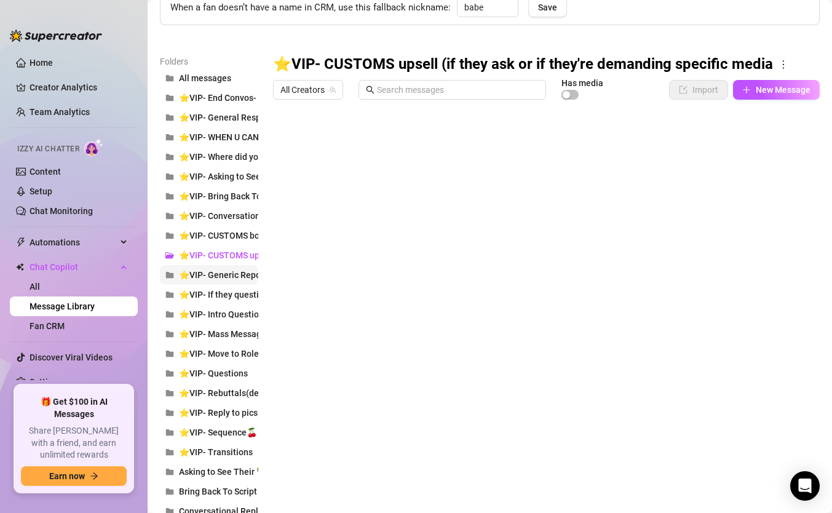
click at [234, 277] on span "⭐VIP- Generic Reponses" at bounding box center [229, 275] width 100 height 10
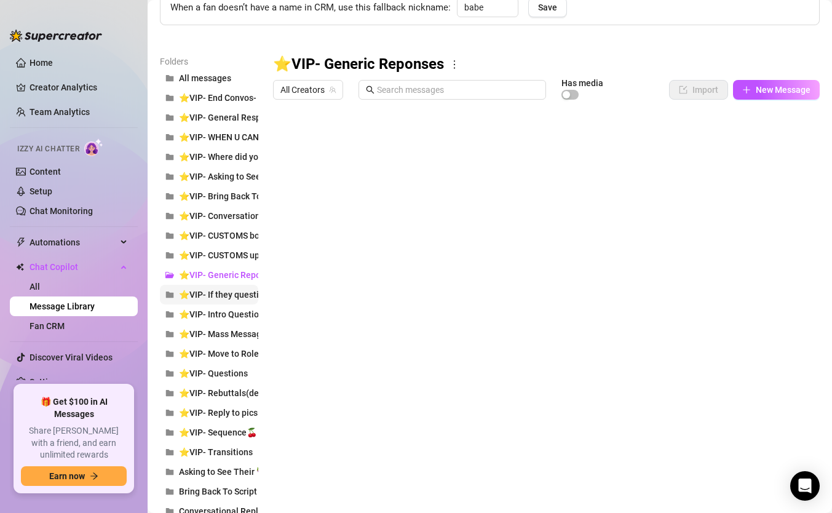
click at [236, 294] on span "⭐VIP- If they question the creator (me)" at bounding box center [256, 295] width 155 height 10
click at [238, 323] on button "⭐VIP- Intro Questions" at bounding box center [209, 314] width 98 height 20
click at [238, 341] on button "⭐VIP- Mass Messages" at bounding box center [209, 334] width 98 height 20
click at [239, 362] on button "⭐VIP- Move to Roleplay" at bounding box center [209, 354] width 98 height 20
click at [239, 372] on span "⭐VIP- Questions" at bounding box center [213, 373] width 69 height 10
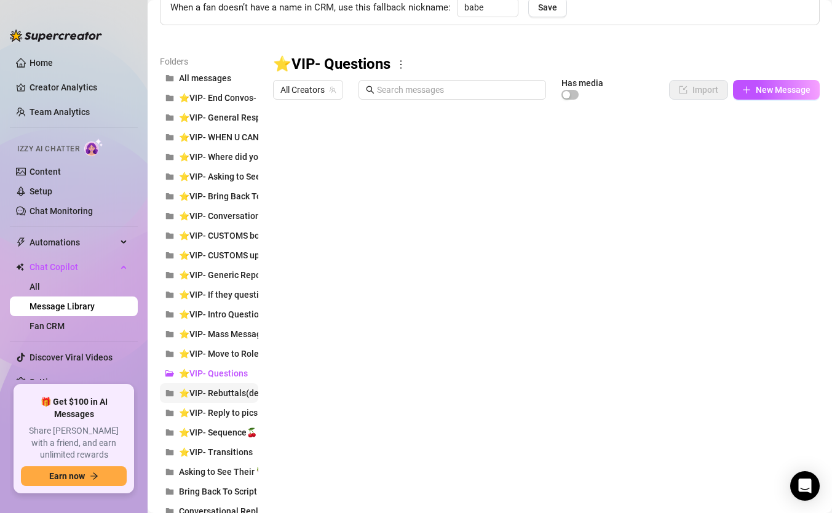
click at [239, 401] on button "⭐VIP- Rebuttals(demanding fans, those not talking, or who say they're busy/at w…" at bounding box center [209, 393] width 98 height 20
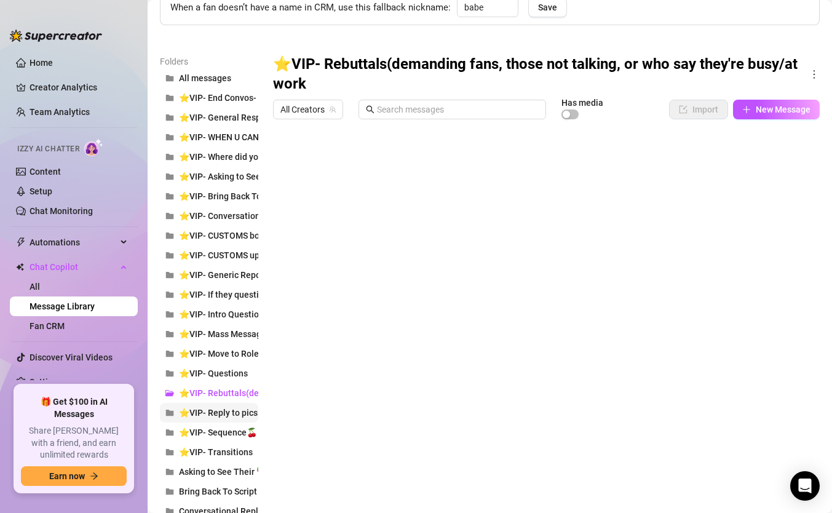
click at [239, 419] on button "⭐VIP- Reply to pics w/ rating offers" at bounding box center [209, 413] width 98 height 20
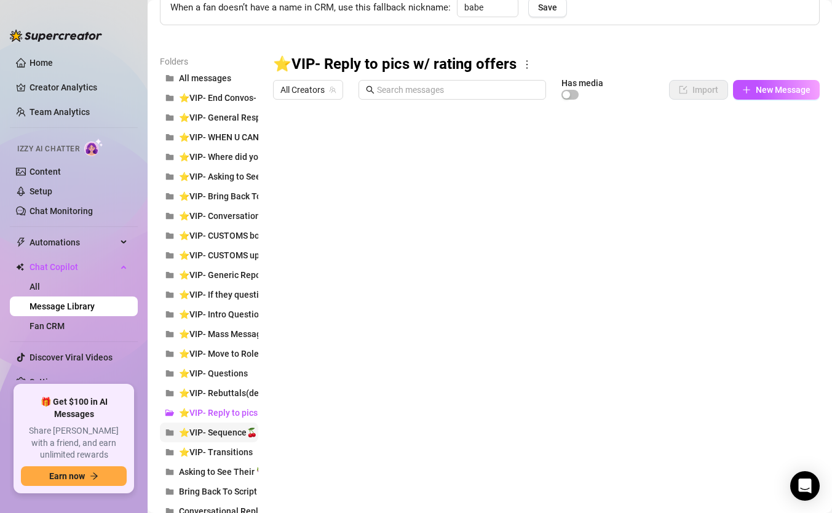
click at [236, 431] on span "⭐VIP- Sequence🍒" at bounding box center [218, 432] width 78 height 10
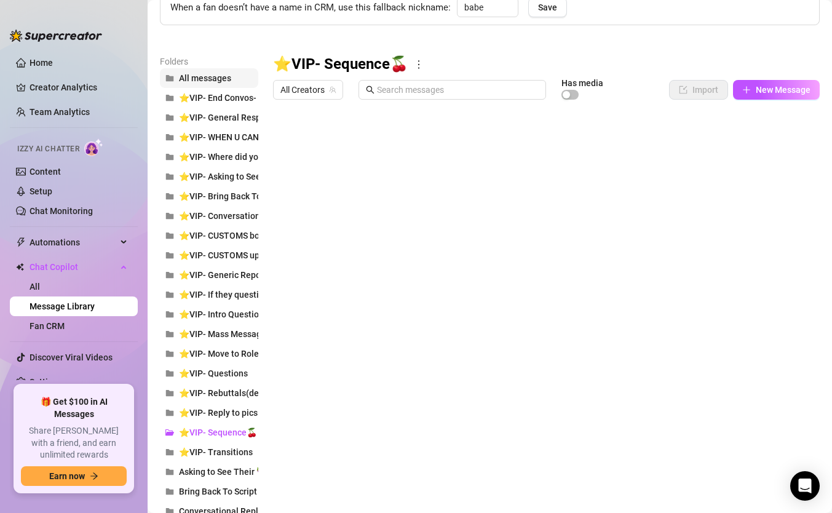
click at [215, 77] on span "All messages" at bounding box center [205, 78] width 52 height 10
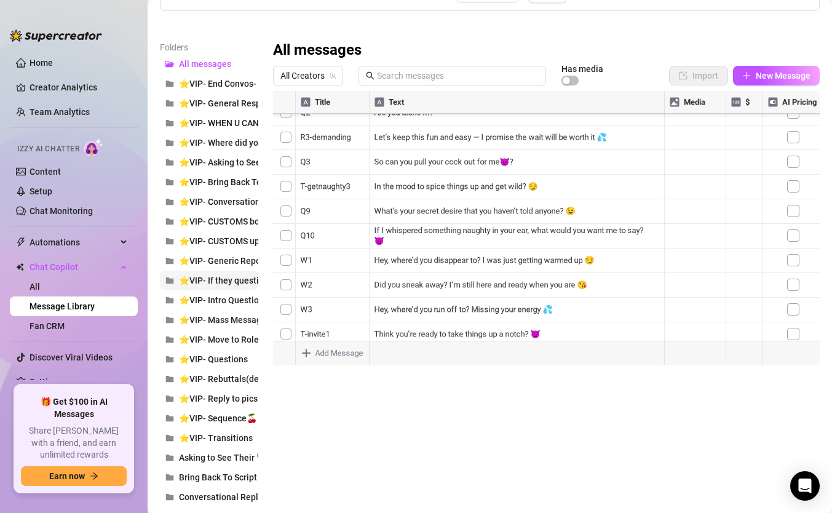
scroll to position [129, 0]
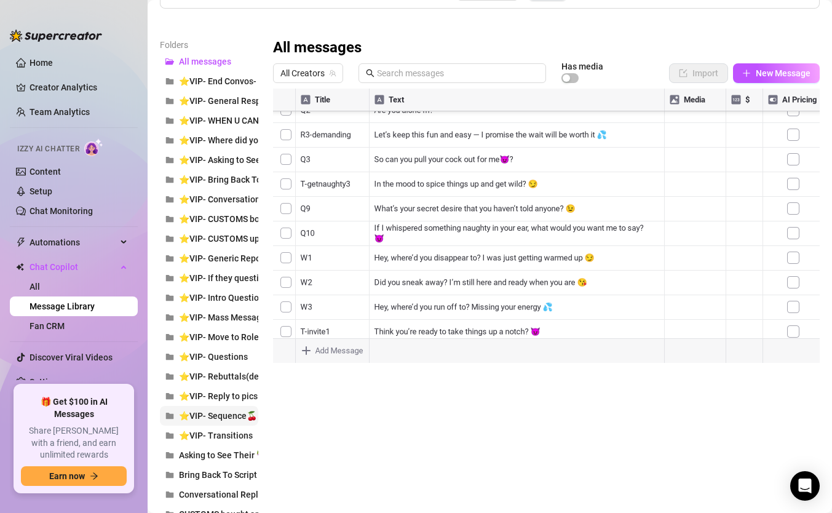
click at [227, 416] on span "⭐VIP- Sequence🍒" at bounding box center [218, 416] width 78 height 10
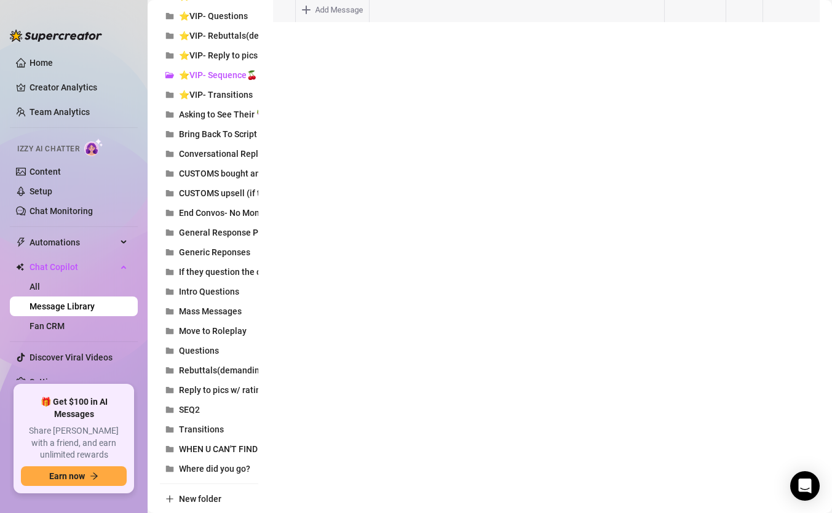
scroll to position [477, 0]
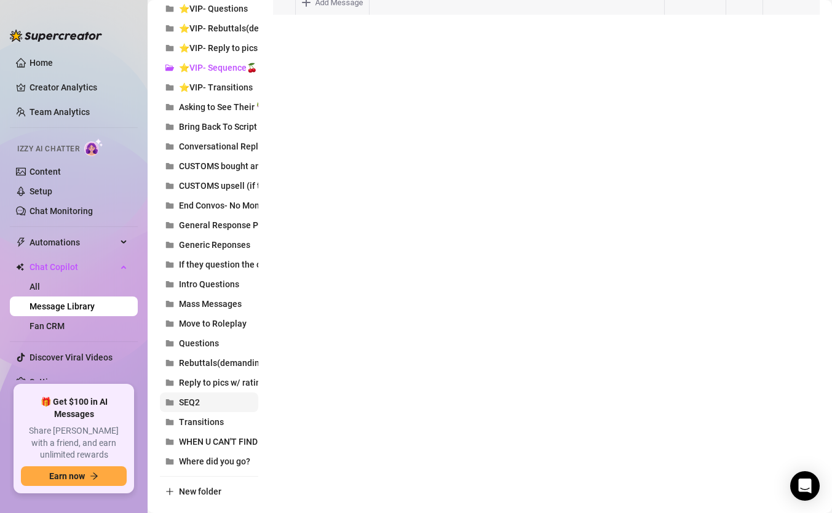
click at [224, 407] on button "SEQ2" at bounding box center [209, 402] width 98 height 20
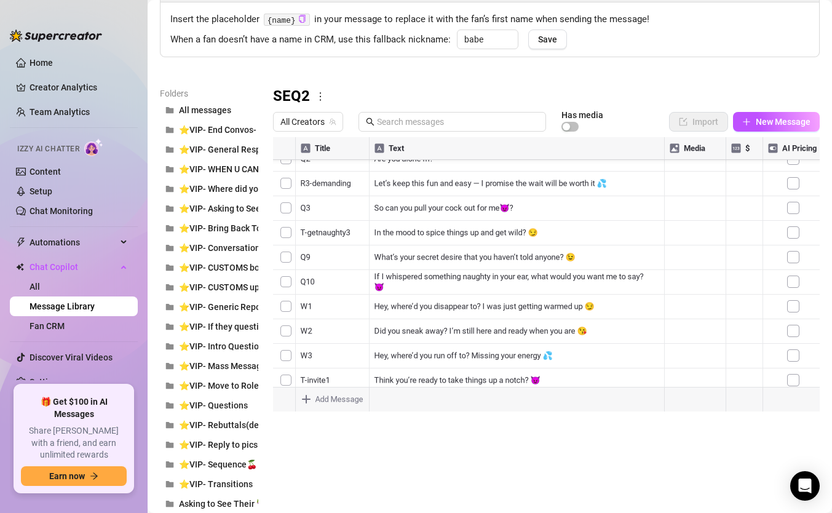
scroll to position [49, 0]
click at [509, 346] on div at bounding box center [546, 274] width 547 height 274
click at [493, 341] on div at bounding box center [546, 274] width 547 height 274
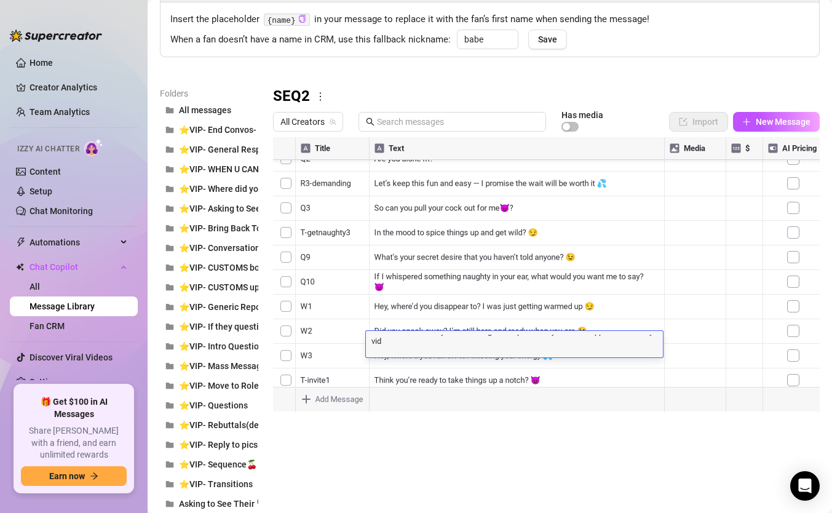
scroll to position [2, 0]
type textarea "I wish I could make you something extra special for you.. do u happen to have a…"
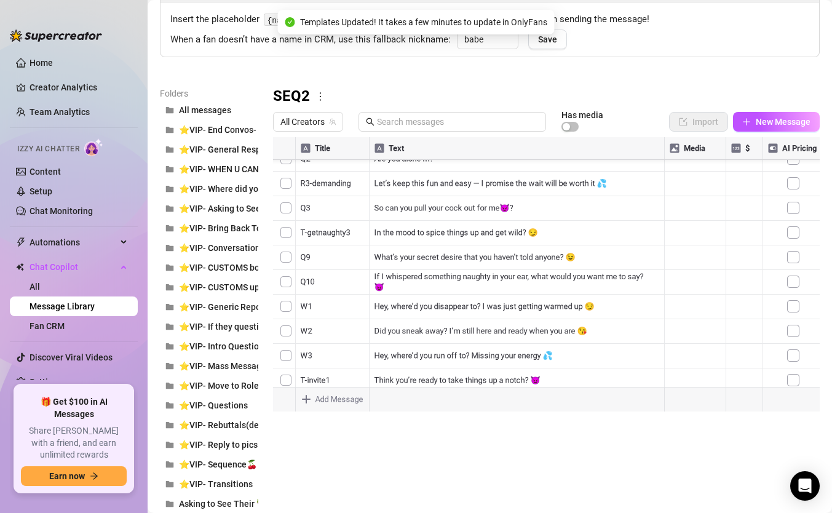
drag, startPoint x: 431, startPoint y: 270, endPoint x: 421, endPoint y: 270, distance: 9.2
click at [421, 270] on div at bounding box center [546, 274] width 547 height 274
drag, startPoint x: 421, startPoint y: 270, endPoint x: 427, endPoint y: 271, distance: 6.2
click at [427, 271] on div at bounding box center [546, 274] width 547 height 274
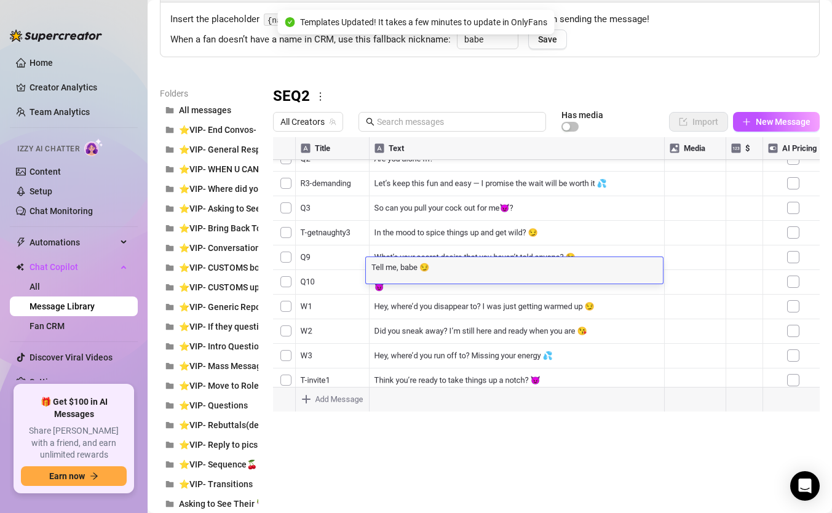
scroll to position [0, 0]
click at [426, 267] on textarea "Tell me, babe 😏" at bounding box center [514, 266] width 297 height 11
click at [423, 268] on textarea "Tell me, babe 😏" at bounding box center [514, 266] width 297 height 11
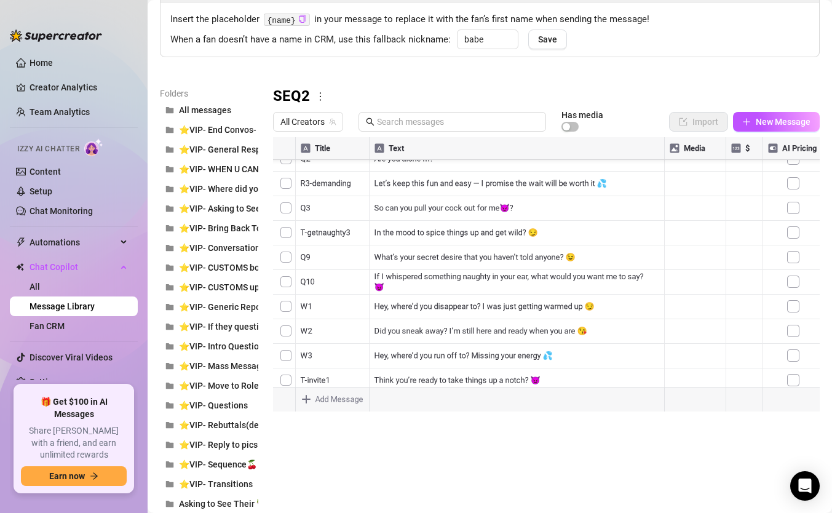
click at [469, 350] on div at bounding box center [546, 274] width 547 height 274
click at [466, 350] on div at bounding box center [546, 274] width 547 height 274
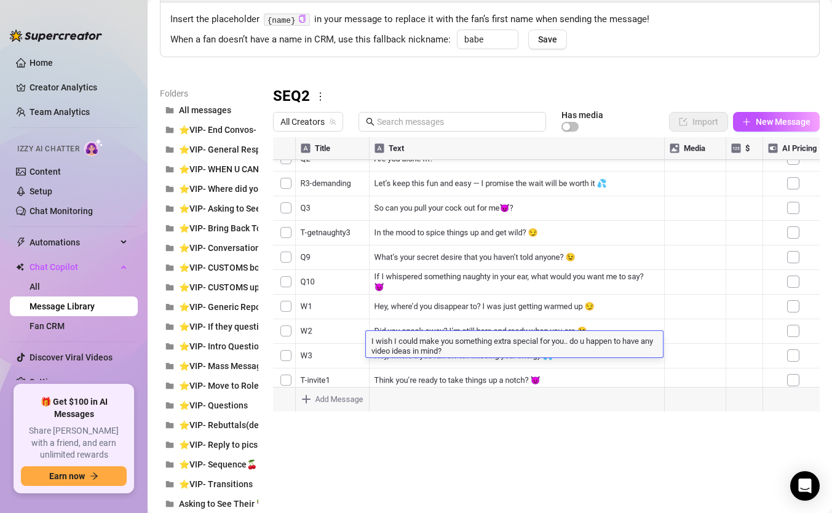
click at [466, 350] on textarea "I wish I could make you something extra special for you.. do u happen to have a…" at bounding box center [514, 345] width 297 height 21
click at [460, 349] on textarea "I wish I could make you something extra special for you.. do u happen to have a…" at bounding box center [514, 345] width 297 height 21
click at [467, 351] on textarea "I wish I could make you something extra special for you.. do u happen to have a…" at bounding box center [514, 345] width 297 height 21
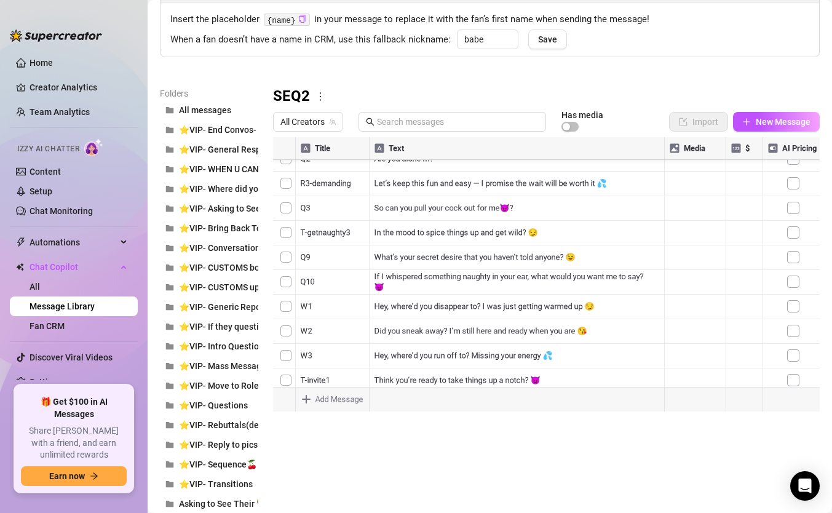
click at [396, 253] on div at bounding box center [546, 274] width 547 height 274
click at [391, 251] on div at bounding box center [546, 274] width 547 height 274
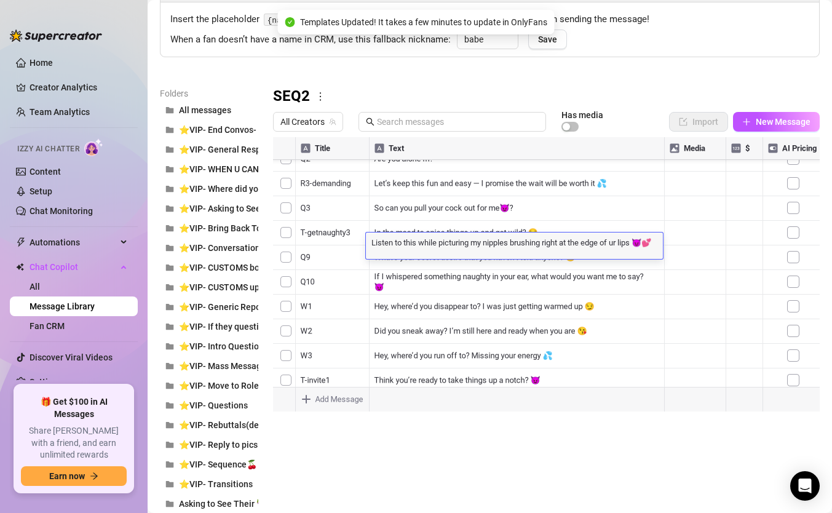
click at [656, 242] on textarea "Listen to this while picturing my nipples brushing right at the edge of ur lips…" at bounding box center [514, 241] width 297 height 11
drag, startPoint x: 656, startPoint y: 242, endPoint x: 648, endPoint y: 242, distance: 7.4
click at [648, 242] on textarea "Listen to this while picturing my nipples brushing right at the edge of ur lips…" at bounding box center [514, 241] width 297 height 11
click at [469, 349] on div at bounding box center [546, 274] width 547 height 274
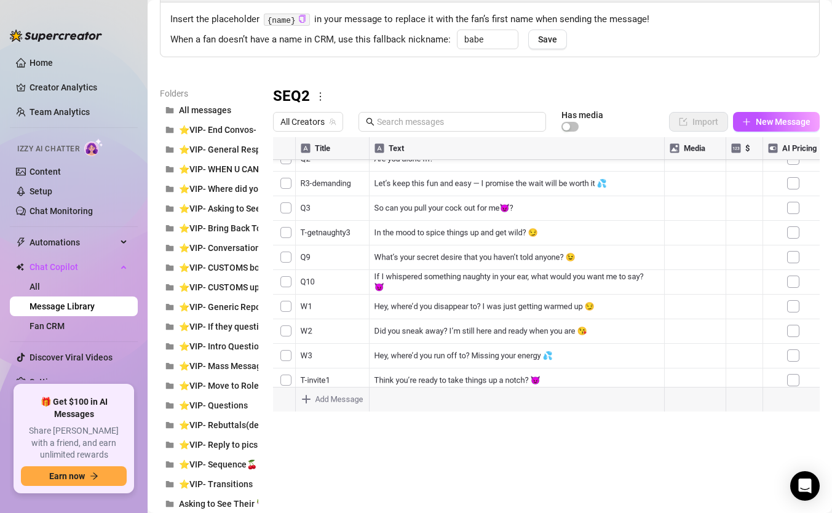
click at [469, 349] on div at bounding box center [546, 274] width 547 height 274
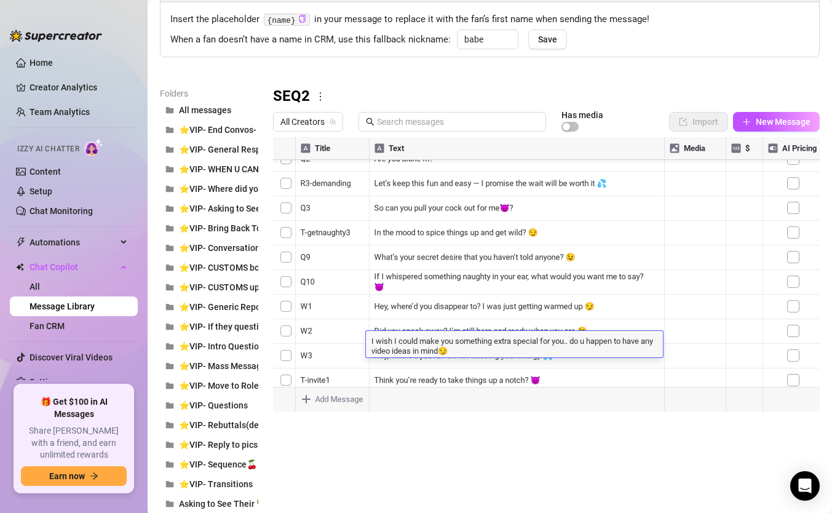
click at [469, 349] on textarea "I wish I could make you something extra special for you.. do u happen to have a…" at bounding box center [514, 345] width 297 height 21
click at [485, 352] on textarea "I wish I could make you something extra special for you.. do u happen to have a…" at bounding box center [514, 345] width 297 height 21
type textarea "I wish I could make you something extra special for you.. do u happen to have a…"
click at [456, 351] on textarea "I wish I could make you something extra special for you.. do u happen to have a…" at bounding box center [514, 345] width 297 height 21
type textarea "I wish I could make you something extra special for you.. do u happen to have a…"
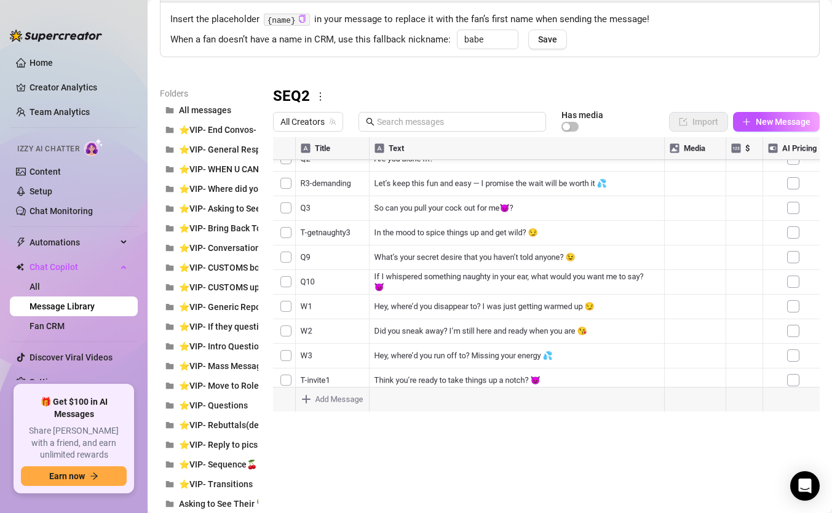
click at [525, 448] on div "Folders All messages ⭐VIP- End Convos- No Money ⭐VIP- General Response Pushing …" at bounding box center [490, 492] width 660 height 811
click at [541, 338] on div at bounding box center [546, 274] width 547 height 274
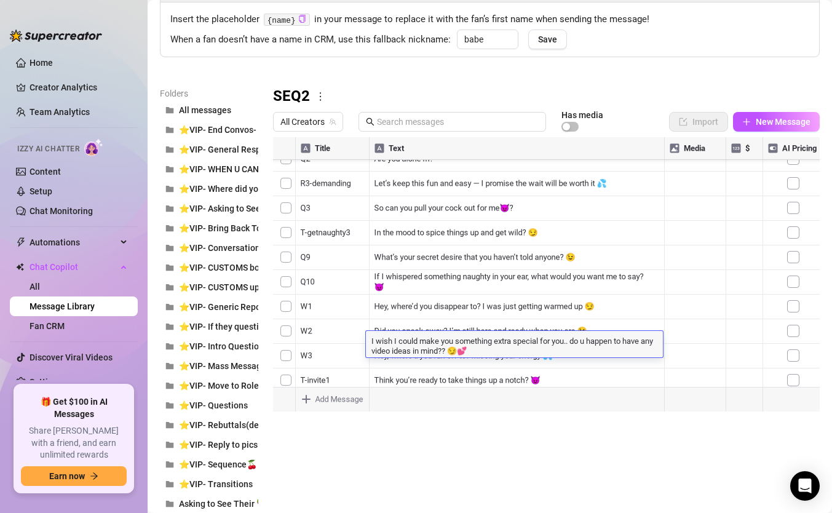
click at [541, 340] on textarea "I wish I could make you something extra special for you.. do u happen to have a…" at bounding box center [514, 345] width 297 height 21
type textarea "I wish I could make you something extra special.. just for you.. do u happen to…"
click at [563, 345] on textarea "I wish I could make you something extra special.. just for you.. do u happen to…" at bounding box center [514, 345] width 297 height 21
click at [560, 341] on textarea "I wish I could make you something extra special.. just for you.. do u happen to…" at bounding box center [514, 345] width 297 height 21
drag, startPoint x: 584, startPoint y: 343, endPoint x: 547, endPoint y: 341, distance: 37.5
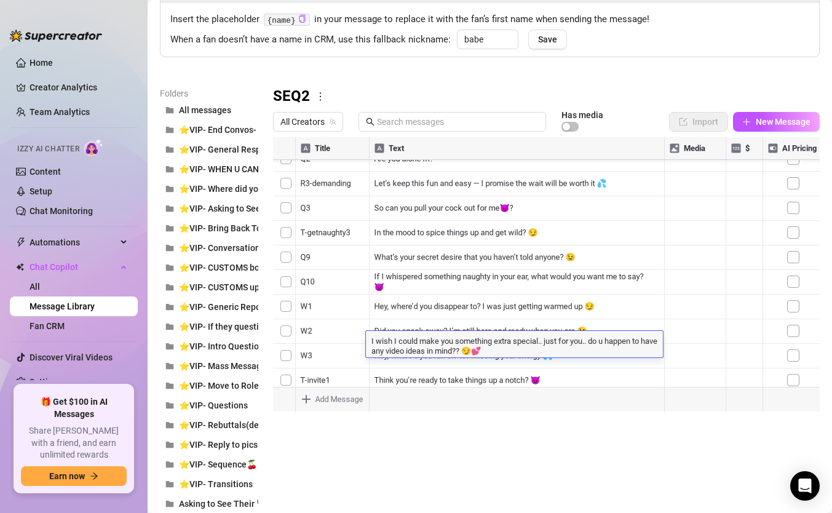
click at [547, 341] on textarea "I wish I could make you something extra special.. just for you.. do u happen to…" at bounding box center [514, 345] width 297 height 21
type textarea "I wish I could make you something extra special.. with all ur fantasizes.. do u…"
click at [619, 343] on textarea "I wish I could make you something extra special.. with all ur fantasizes.. do u…" at bounding box center [514, 345] width 297 height 21
type textarea "I wish I could make you something extra special.. with all ur fantasizes in min…"
click at [563, 422] on div "Folders All messages ⭐VIP- End Convos- No Money ⭐VIP- General Response Pushing …" at bounding box center [490, 492] width 660 height 811
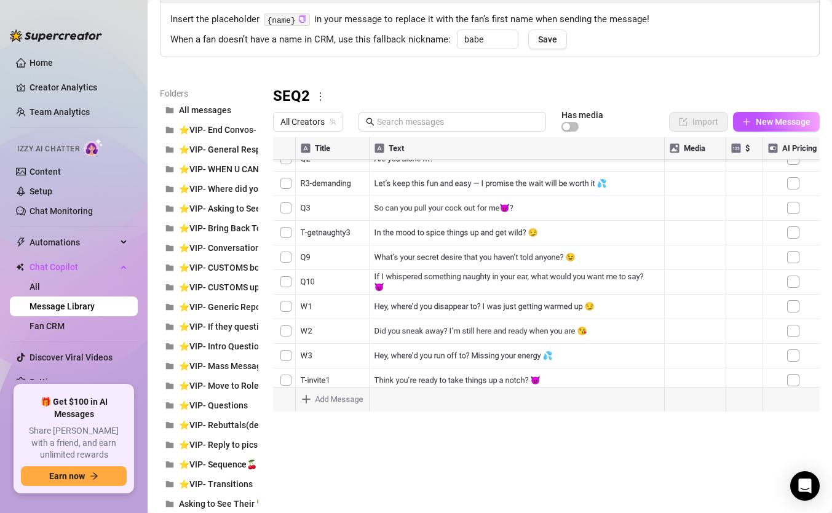
click at [525, 349] on div at bounding box center [546, 274] width 547 height 274
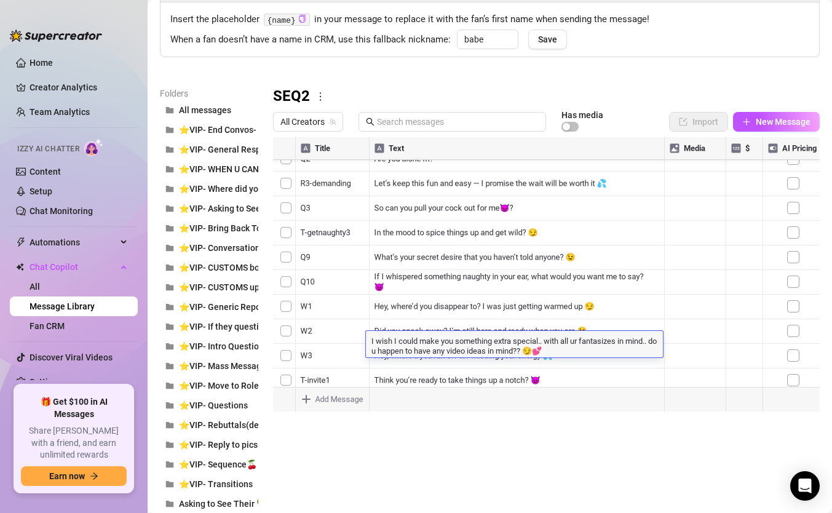
click at [525, 349] on textarea "I wish I could make you something extra special.. with all ur fantasizes in min…" at bounding box center [514, 345] width 297 height 21
type textarea "I wish I could make you something extra special.. with all ur fantasizes in min…"
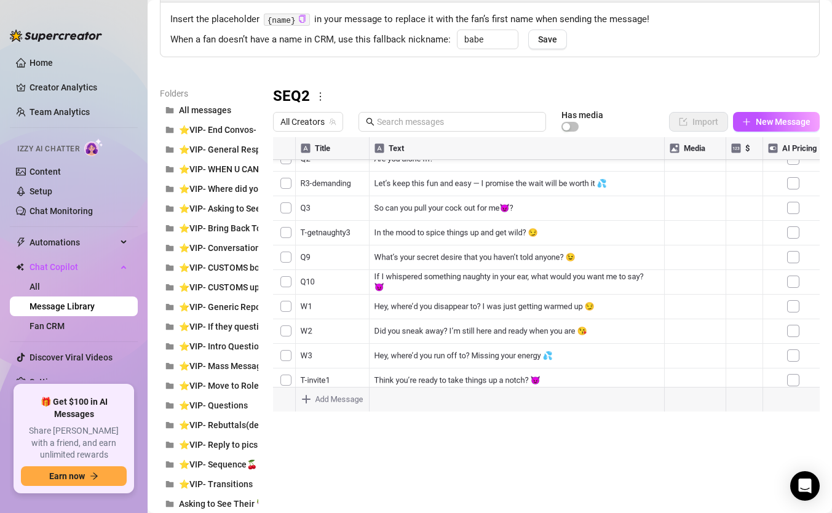
click at [510, 453] on div "Folders All messages ⭐VIP- End Convos- No Money ⭐VIP- General Response Pushing …" at bounding box center [490, 492] width 660 height 811
click at [568, 349] on div at bounding box center [546, 274] width 547 height 274
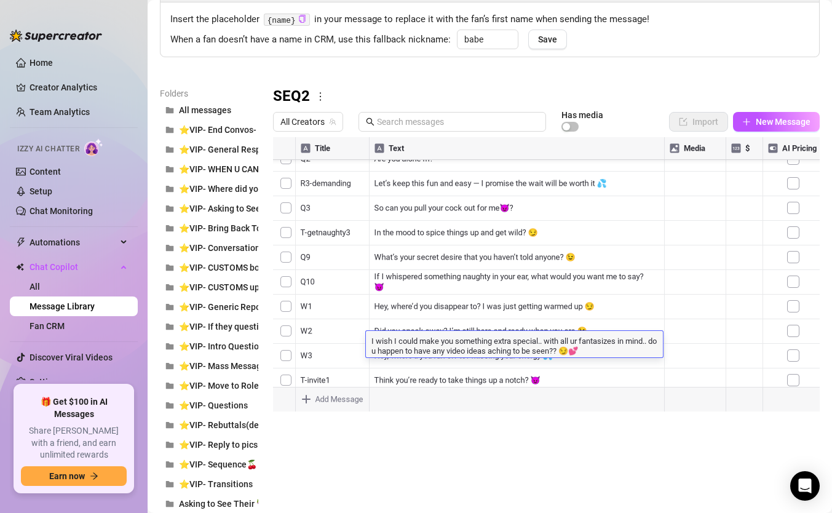
click at [568, 349] on textarea "I wish I could make you something extra special.. with all ur fantasizes in min…" at bounding box center [514, 345] width 297 height 21
drag, startPoint x: 564, startPoint y: 352, endPoint x: 367, endPoint y: 353, distance: 196.8
click at [367, 353] on textarea "I wish I could make you something extra special.. with all ur fantasizes in min…" at bounding box center [514, 345] width 297 height 21
type textarea "I wish I could make you something extra special.. with all ur fantasizes in min…"
click at [501, 352] on textarea "I wish I could make you something extra special.. with all ur fantasizes in min…" at bounding box center [514, 345] width 297 height 21
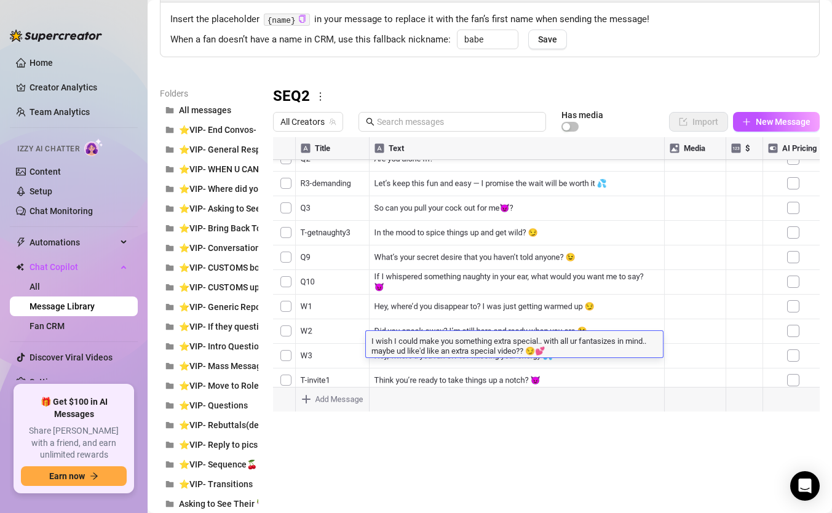
click at [499, 352] on textarea "I wish I could make you something extra special.. with all ur fantasizes in min…" at bounding box center [514, 345] width 297 height 21
type textarea "I wish I could make you something extra special.. with all ur fantasizes in min…"
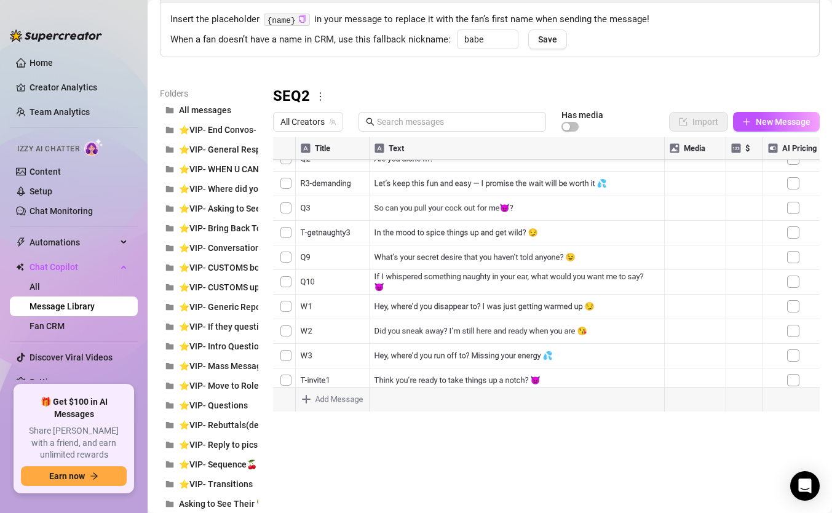
click at [486, 421] on div "Folders All messages ⭐VIP- End Convos- No Money ⭐VIP- General Response Pushing …" at bounding box center [490, 492] width 660 height 811
click at [507, 353] on div at bounding box center [546, 274] width 547 height 274
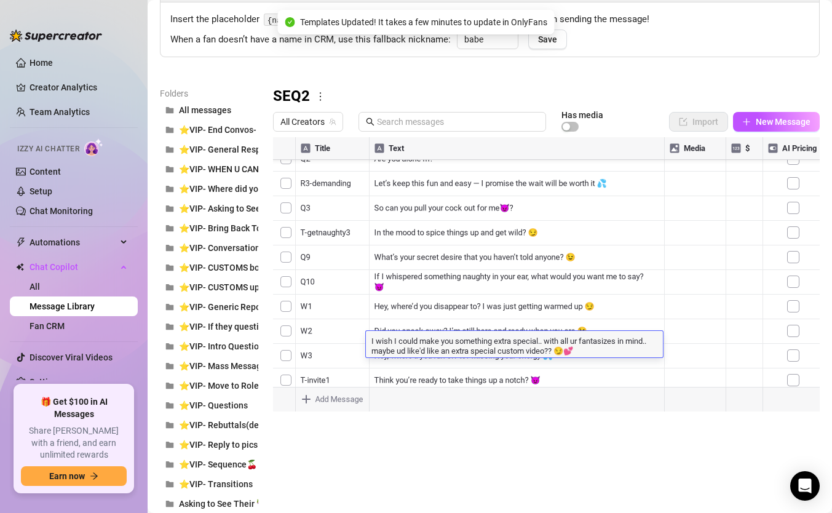
click at [504, 353] on textarea "I wish I could make you something extra special.. with all ur fantasizes in min…" at bounding box center [514, 345] width 297 height 21
drag, startPoint x: 501, startPoint y: 353, endPoint x: 453, endPoint y: 355, distance: 48.6
click at [453, 355] on textarea "I wish I could make you something extra special.. with all ur fantasizes in min…" at bounding box center [514, 345] width 297 height 21
type textarea "I wish I could make you something extra special.. with all ur fantasizes in min…"
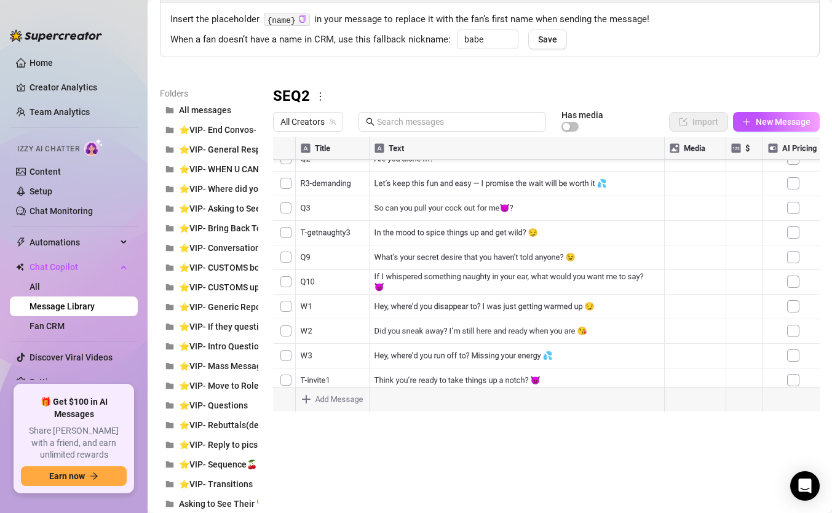
click at [527, 454] on div "Folders All messages ⭐VIP- End Convos- No Money ⭐VIP- General Response Pushing …" at bounding box center [490, 492] width 660 height 811
click at [604, 463] on div "Folders All messages ⭐VIP- End Convos- No Money ⭐VIP- General Response Pushing …" at bounding box center [490, 492] width 660 height 811
click at [740, 218] on div at bounding box center [546, 274] width 547 height 274
click at [699, 469] on div "Folders All messages ⭐VIP- End Convos- No Money ⭐VIP- General Response Pushing …" at bounding box center [490, 492] width 660 height 811
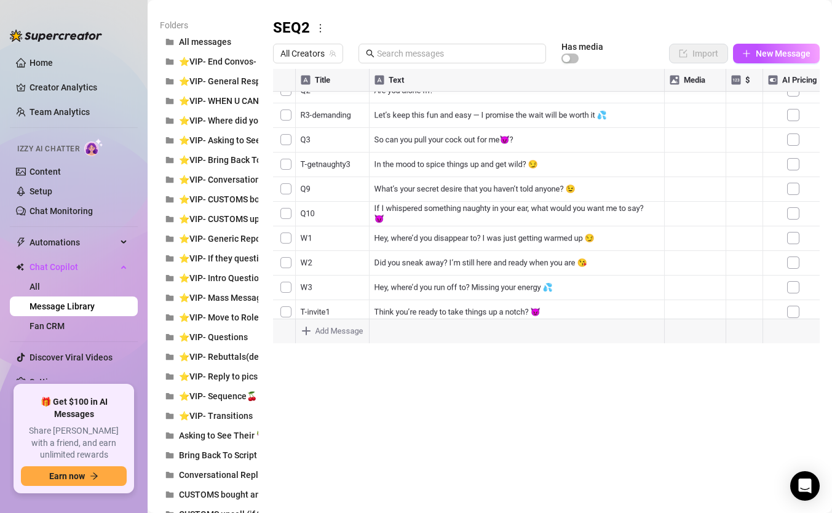
scroll to position [49, 0]
click at [694, 429] on div "Folders All messages ⭐VIP- End Convos- No Money ⭐VIP- General Response Pushing …" at bounding box center [490, 423] width 660 height 811
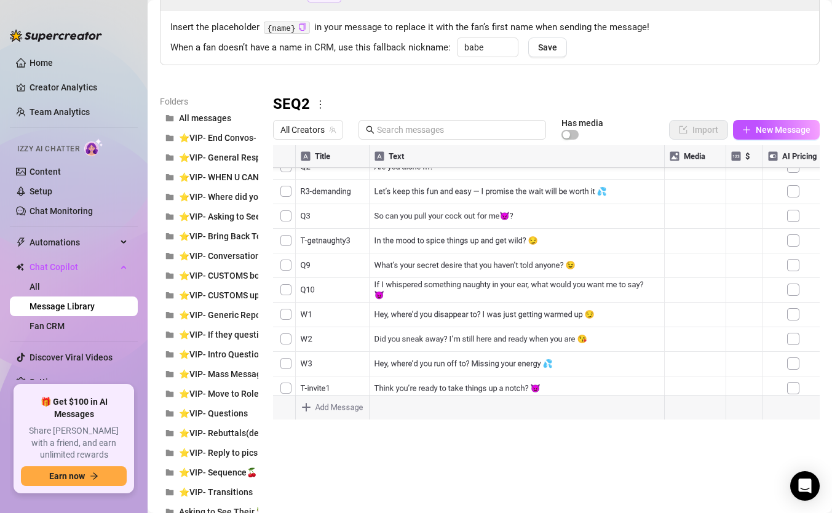
click at [653, 484] on div "Folders All messages ⭐VIP- End Convos- No Money ⭐VIP- General Response Pushing …" at bounding box center [490, 500] width 660 height 811
